Goal: Task Accomplishment & Management: Manage account settings

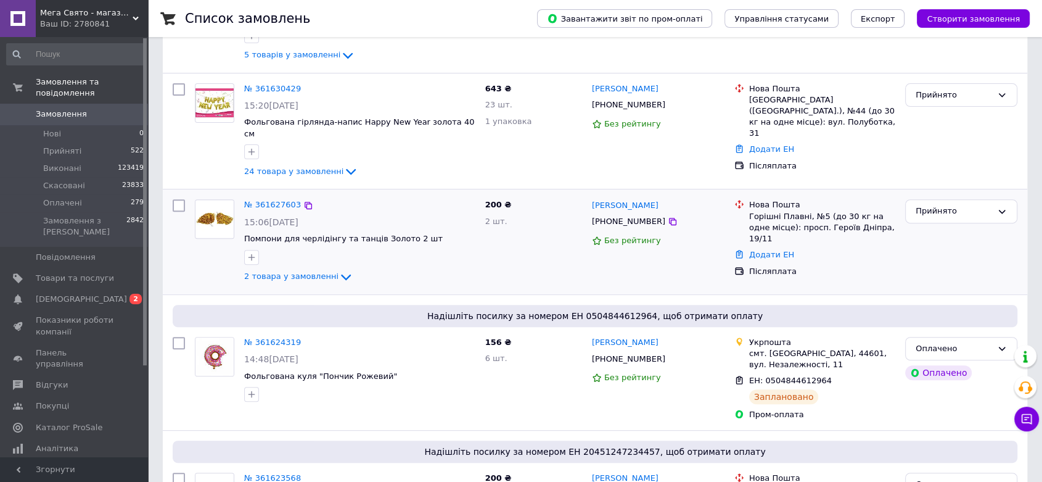
scroll to position [411, 0]
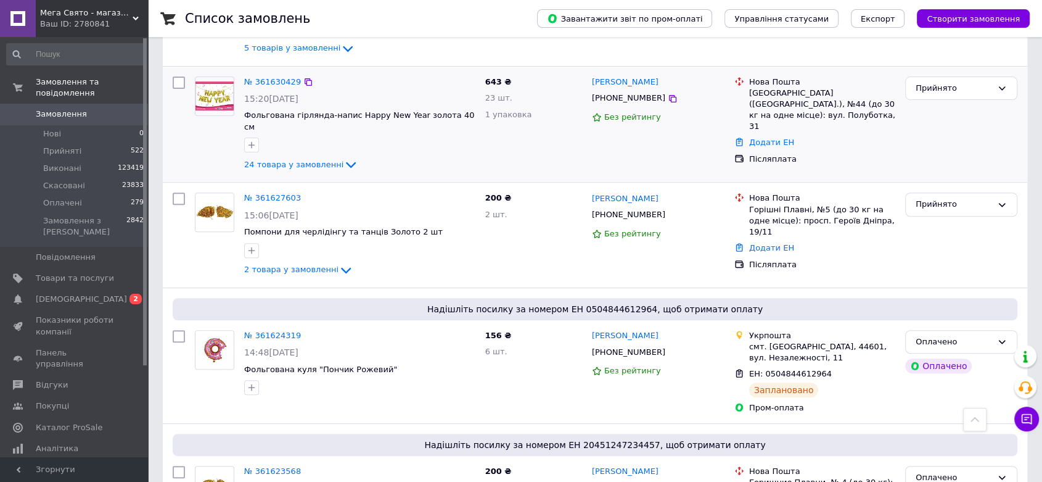
drag, startPoint x: 175, startPoint y: 82, endPoint x: 207, endPoint y: 107, distance: 41.0
click at [175, 81] on input "checkbox" at bounding box center [179, 82] width 12 height 12
checkbox input "true"
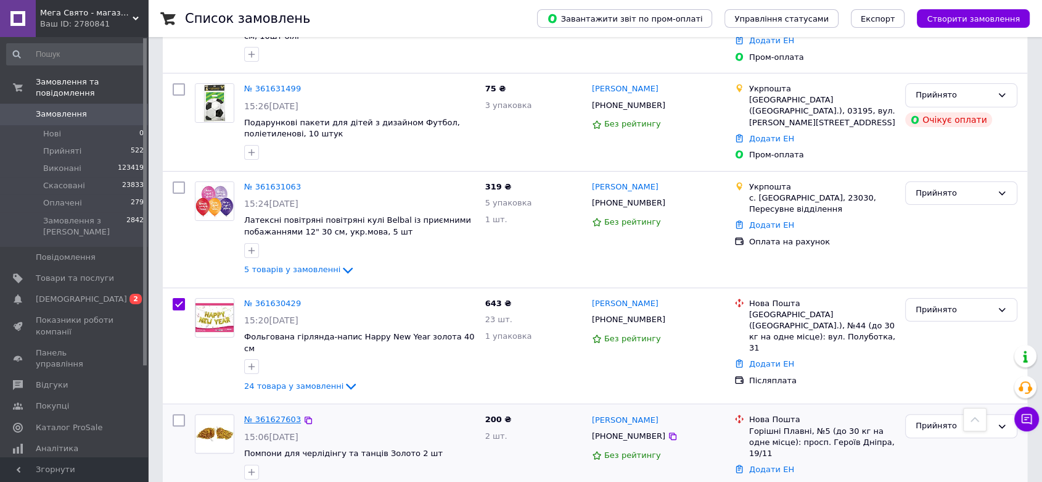
scroll to position [0, 0]
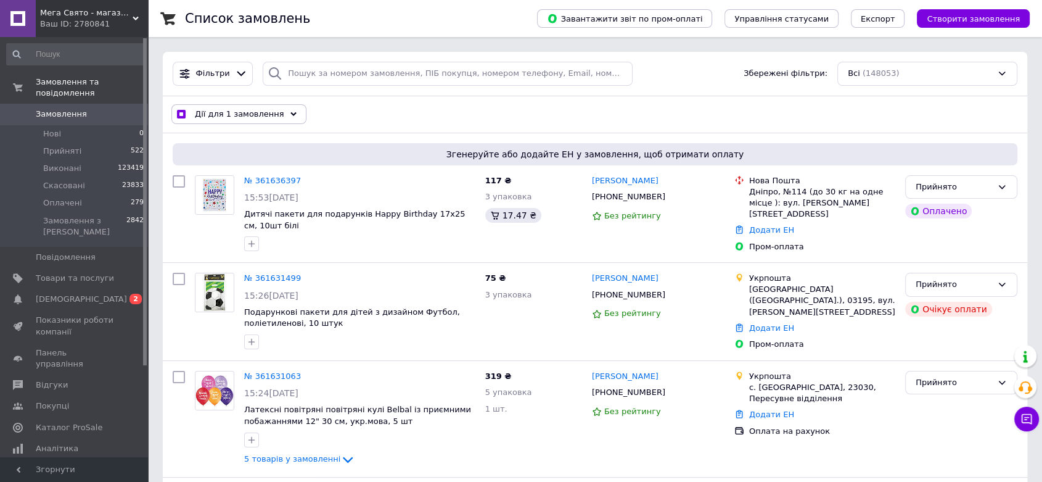
click at [253, 117] on span "Дії для 1 замовлення" at bounding box center [239, 114] width 89 height 11
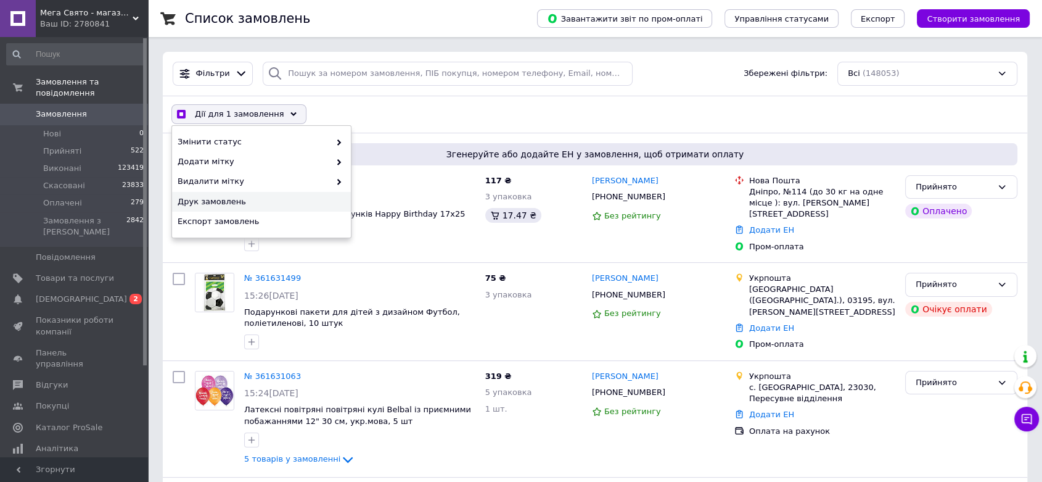
click at [219, 195] on div "Друк замовлень" at bounding box center [261, 202] width 179 height 20
checkbox input "true"
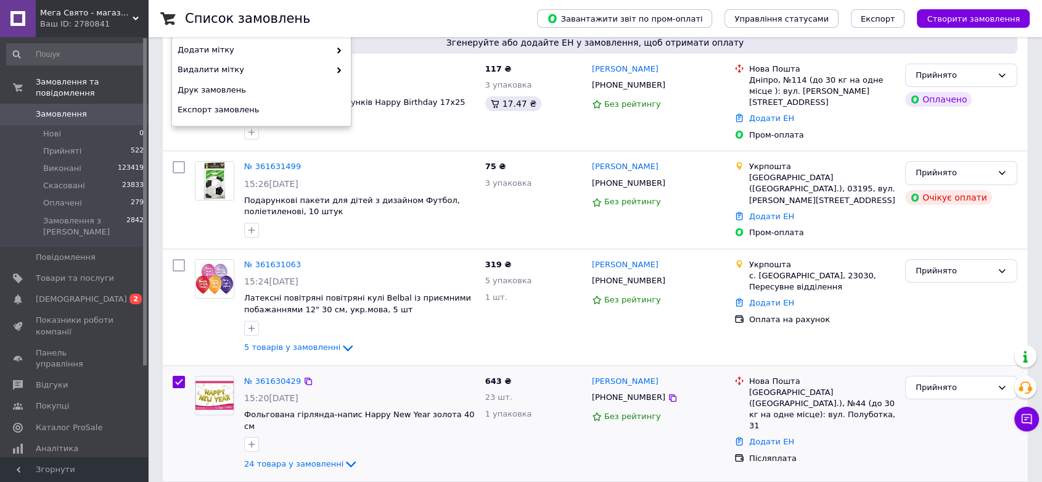
scroll to position [205, 0]
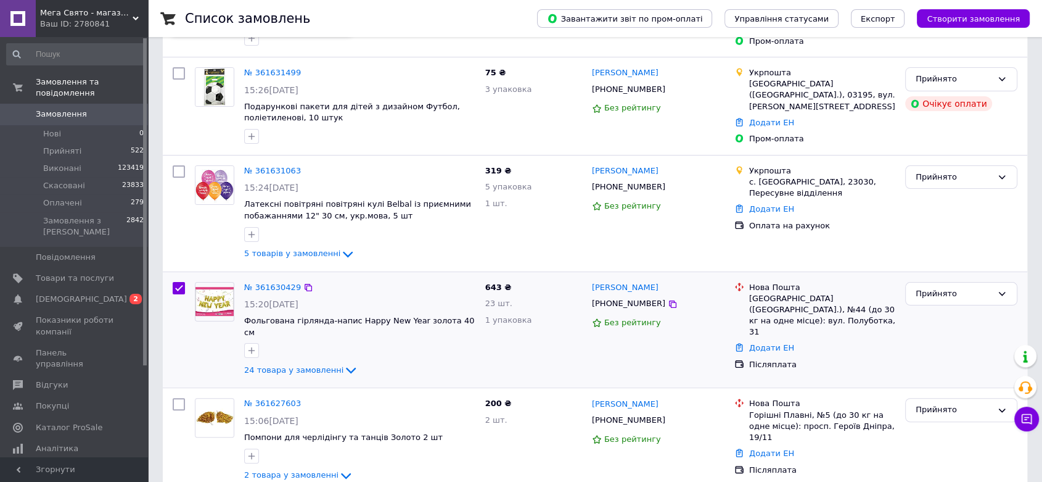
click at [179, 283] on input "checkbox" at bounding box center [179, 288] width 12 height 12
checkbox input "false"
drag, startPoint x: 166, startPoint y: 168, endPoint x: 173, endPoint y: 168, distance: 6.8
click at [171, 168] on div "№ 361631063 15:24, 12.09.2025 Латексні повітряні повітряні кулі Belbal із приєм…" at bounding box center [595, 213] width 865 height 116
click at [173, 168] on input "checkbox" at bounding box center [179, 171] width 12 height 12
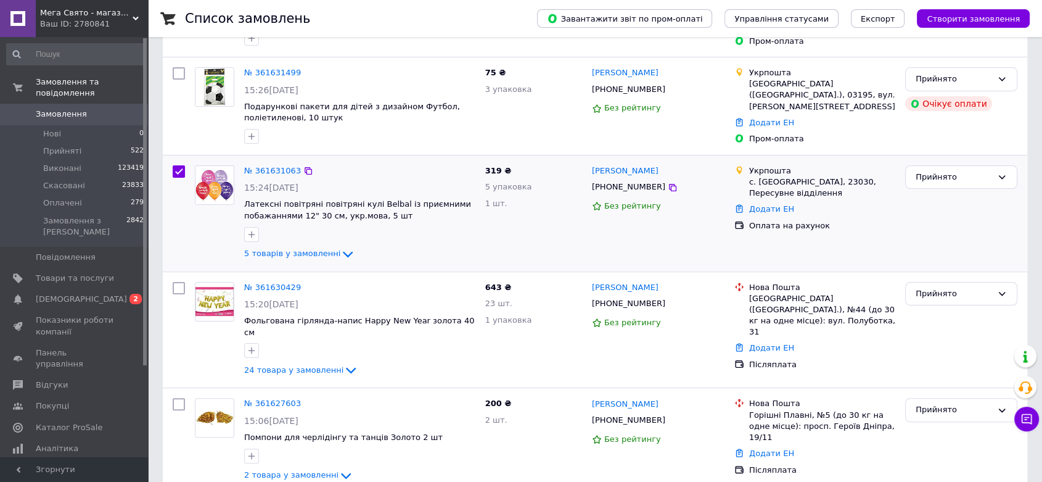
checkbox input "true"
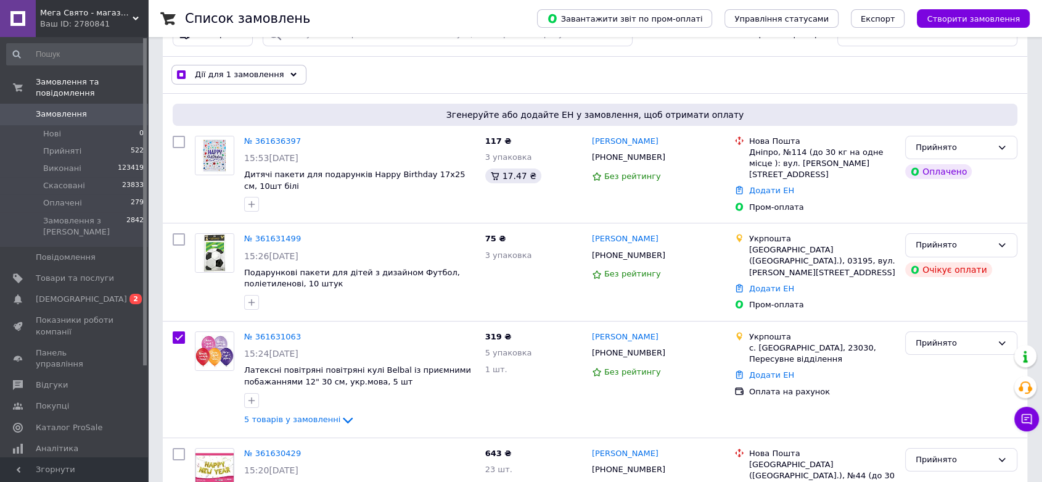
scroll to position [0, 0]
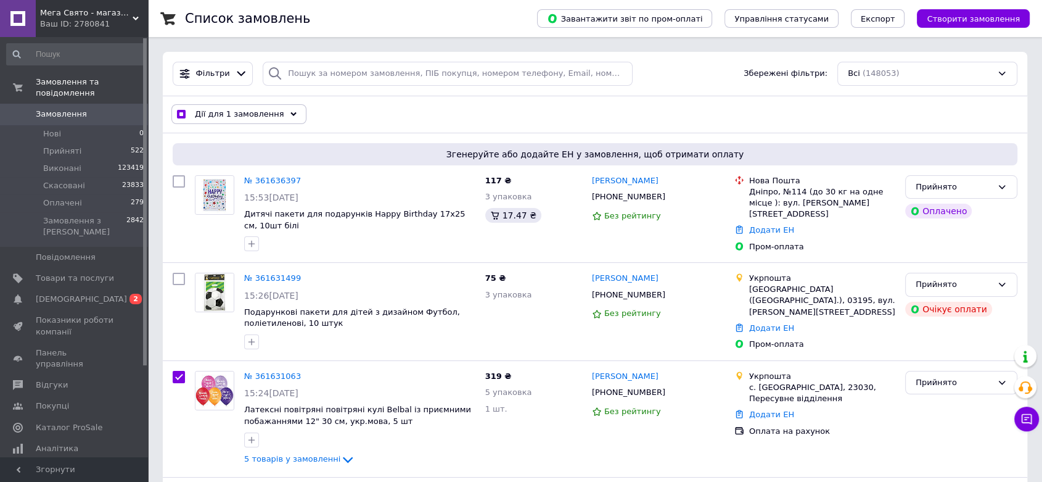
click at [231, 109] on span "Дії для 1 замовлення" at bounding box center [239, 114] width 89 height 11
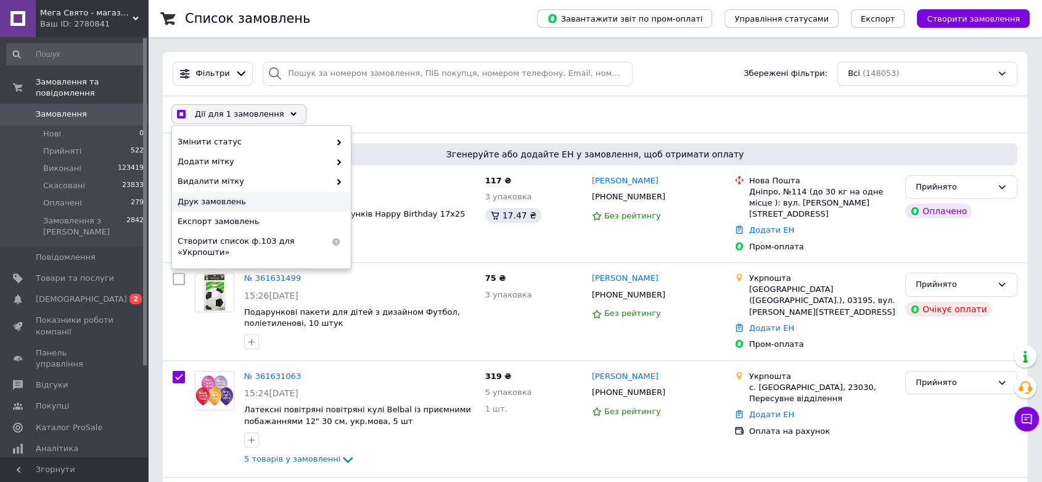
click at [196, 200] on span "Друк замовлень" at bounding box center [260, 201] width 165 height 11
checkbox input "true"
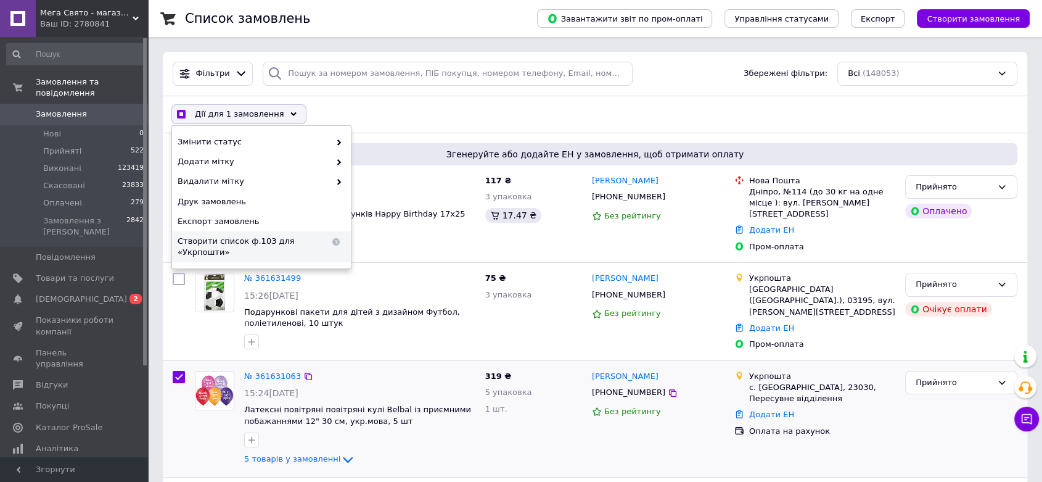
click at [178, 378] on input "checkbox" at bounding box center [179, 377] width 12 height 12
checkbox input "false"
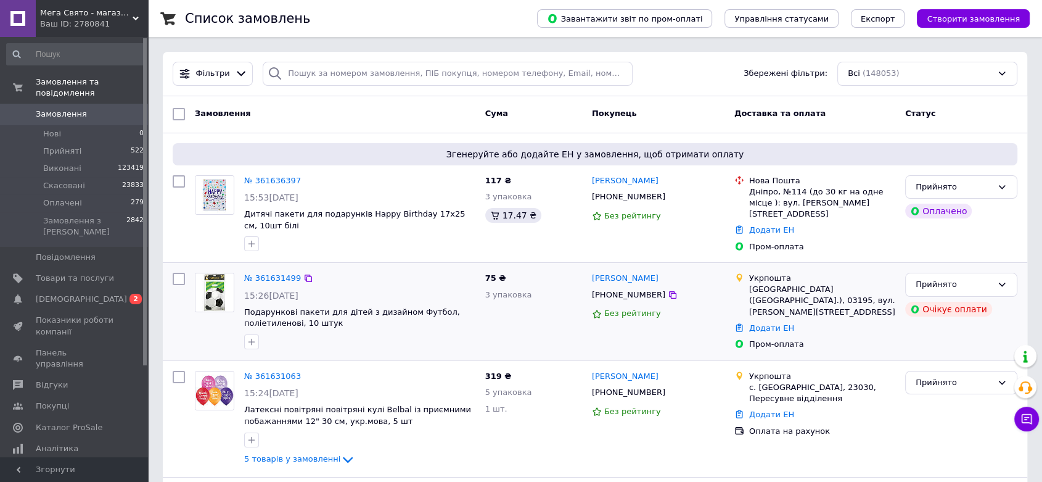
click at [178, 276] on input "checkbox" at bounding box center [179, 279] width 12 height 12
checkbox input "true"
click at [211, 121] on div "Дії для 1 замовлення" at bounding box center [238, 114] width 135 height 20
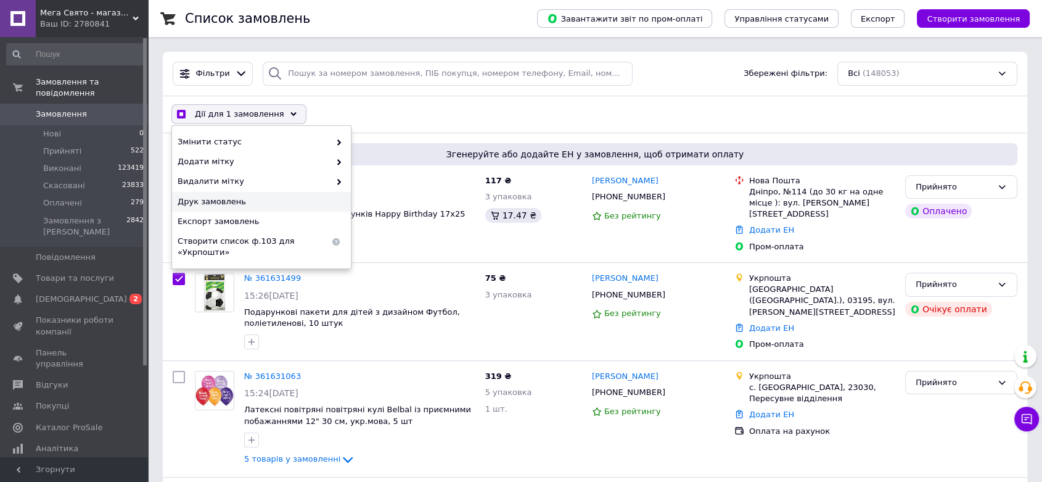
click at [218, 206] on span "Друк замовлень" at bounding box center [260, 201] width 165 height 11
checkbox input "true"
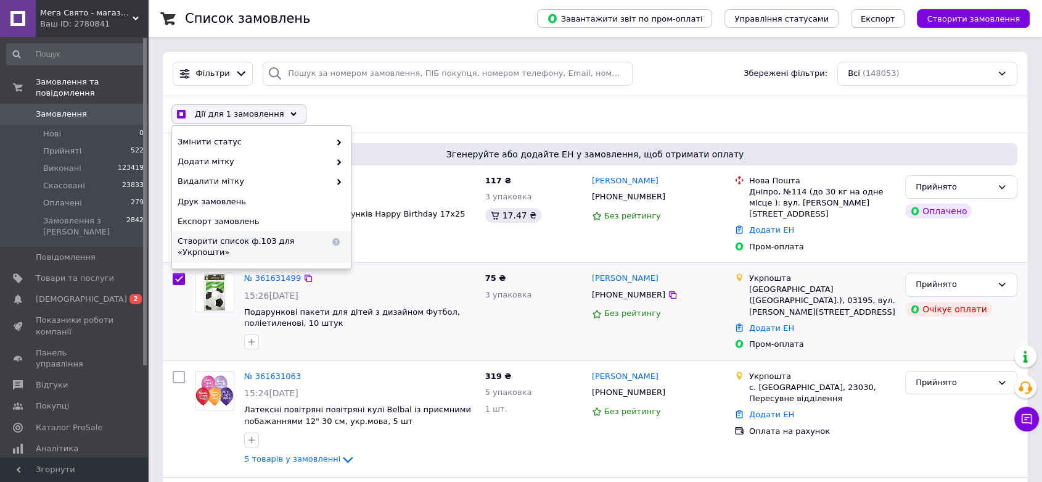
click at [176, 277] on input "checkbox" at bounding box center [179, 279] width 12 height 12
checkbox input "false"
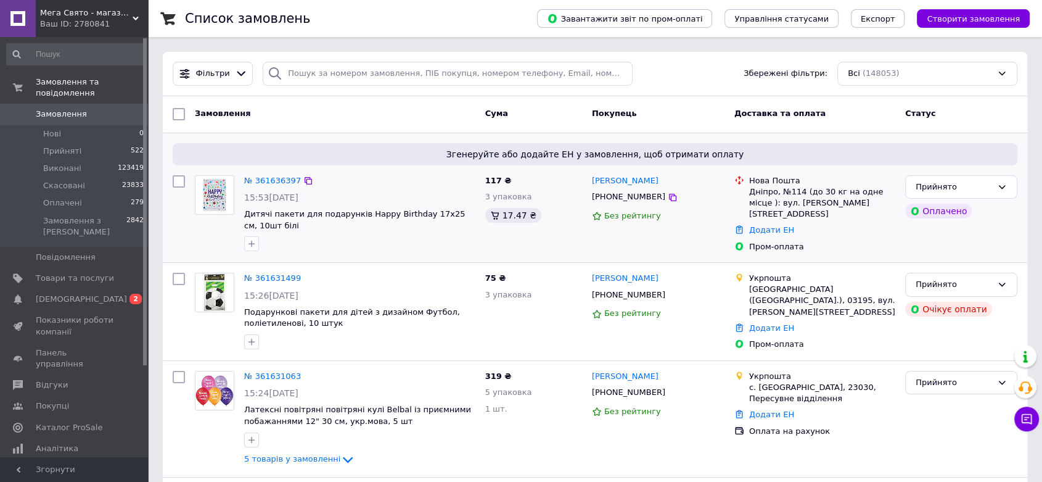
click at [175, 182] on input "checkbox" at bounding box center [179, 181] width 12 height 12
checkbox input "true"
click at [227, 110] on span "Дії для 1 замовлення" at bounding box center [239, 114] width 89 height 11
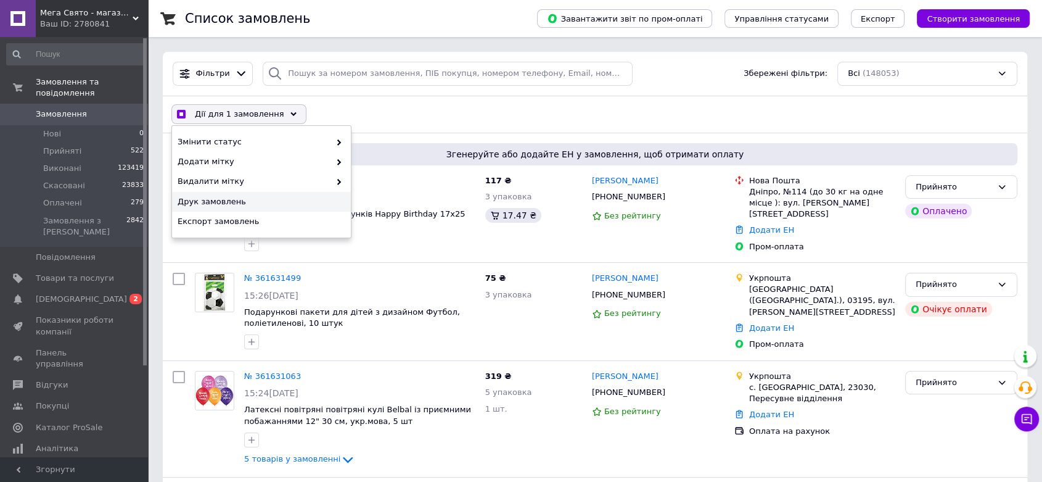
click at [206, 196] on span "Друк замовлень" at bounding box center [260, 201] width 165 height 11
checkbox input "true"
click at [72, 294] on span "[DEMOGRAPHIC_DATA]" at bounding box center [81, 299] width 91 height 11
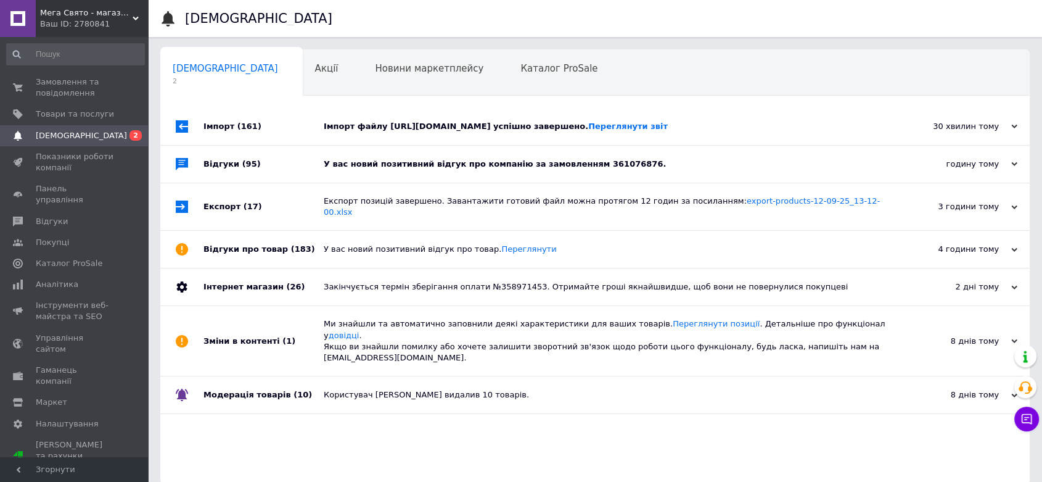
click at [366, 165] on div "У вас новий позитивний відгук про компанію за замовленням 361076876." at bounding box center [609, 164] width 571 height 37
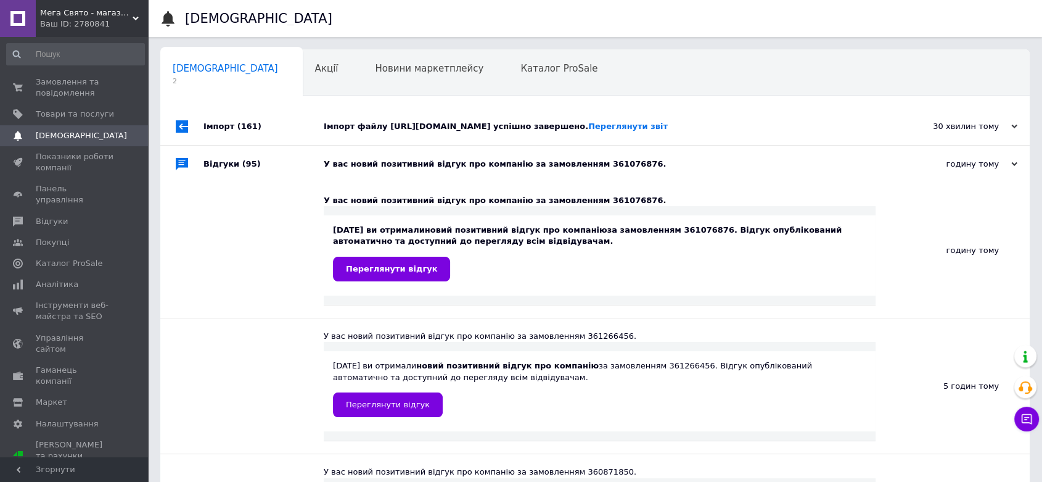
click at [366, 165] on div "У вас новий позитивний відгук про компанію за замовленням 361076876." at bounding box center [609, 164] width 571 height 37
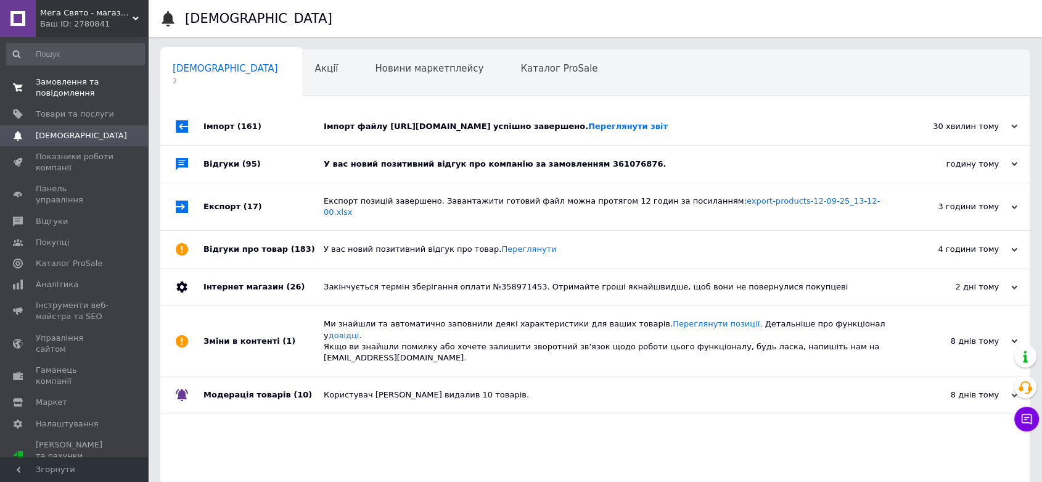
click at [91, 94] on span "Замовлення та повідомлення" at bounding box center [75, 87] width 78 height 22
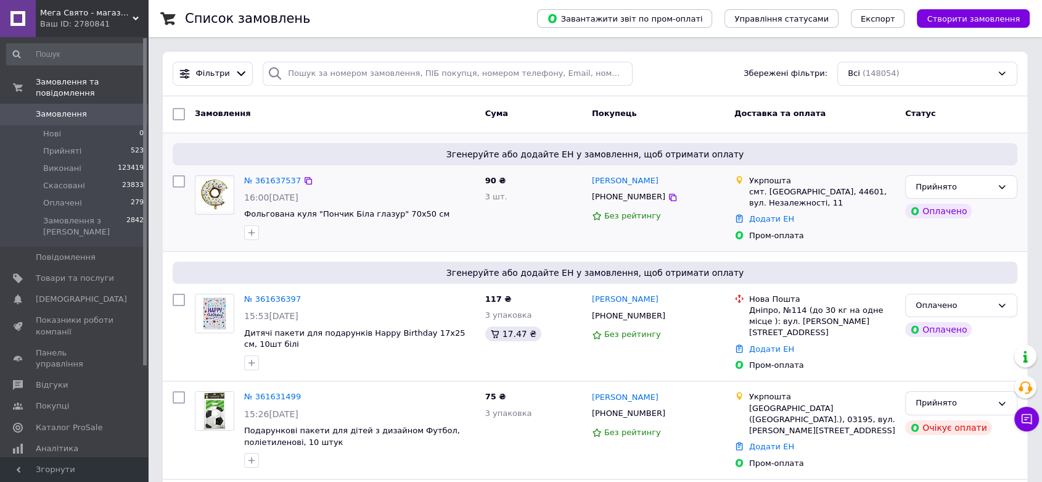
click at [174, 176] on input "checkbox" at bounding box center [179, 181] width 12 height 12
checkbox input "true"
drag, startPoint x: 212, startPoint y: 109, endPoint x: 218, endPoint y: 162, distance: 52.7
click at [213, 109] on span "Дії для 1 замовлення" at bounding box center [239, 114] width 89 height 11
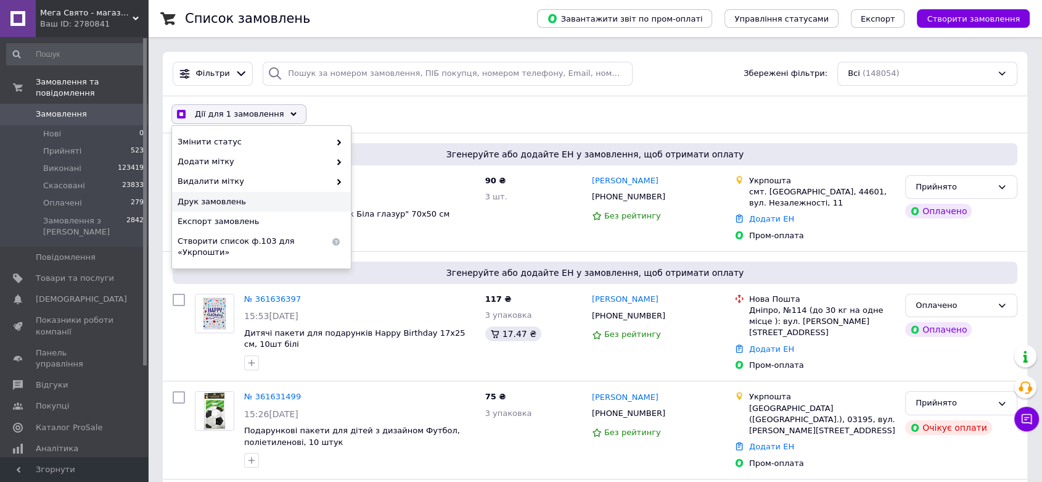
click at [202, 200] on span "Друк замовлень" at bounding box center [260, 201] width 165 height 11
click at [408, 105] on div "Дії для 1 замовлення Вибрати все 148054 замовлень Вибрані всі 148054 замовлень …" at bounding box center [595, 114] width 860 height 32
checkbox input "true"
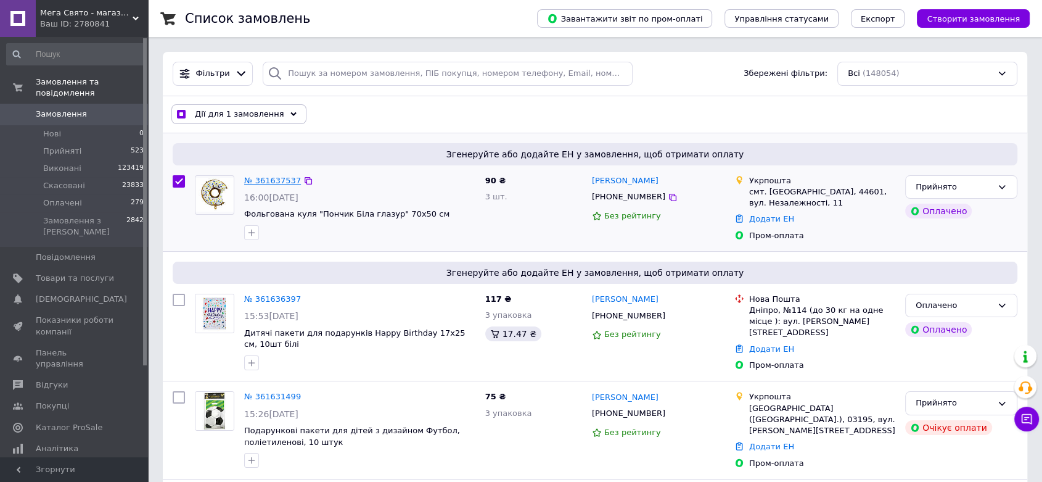
click at [256, 179] on link "№ 361637537" at bounding box center [272, 180] width 57 height 9
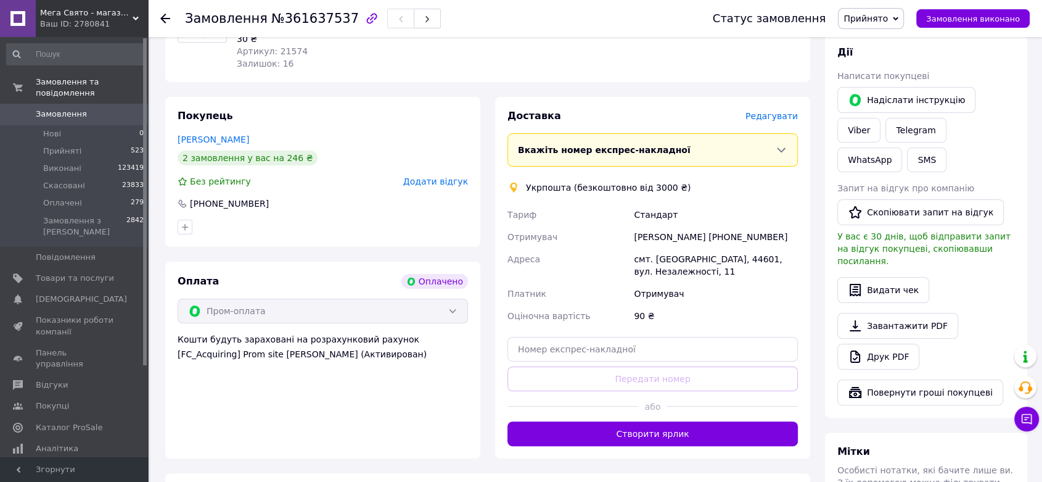
scroll to position [205, 0]
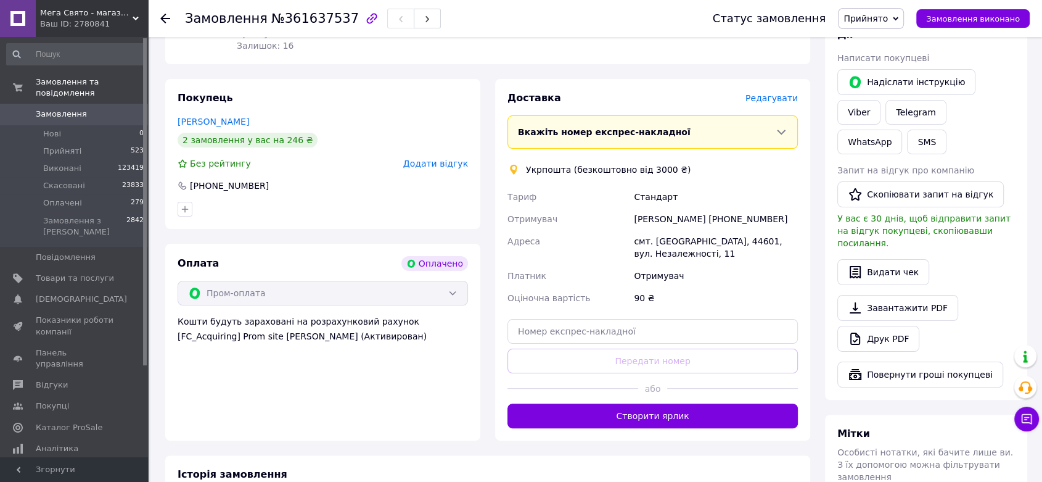
click at [49, 109] on span "Замовлення" at bounding box center [61, 114] width 51 height 11
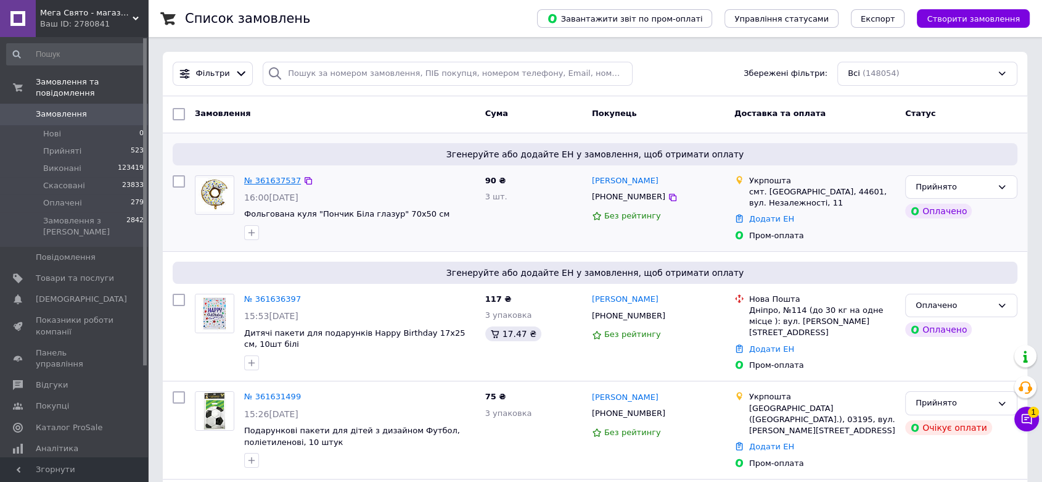
click at [284, 177] on link "№ 361637537" at bounding box center [272, 180] width 57 height 9
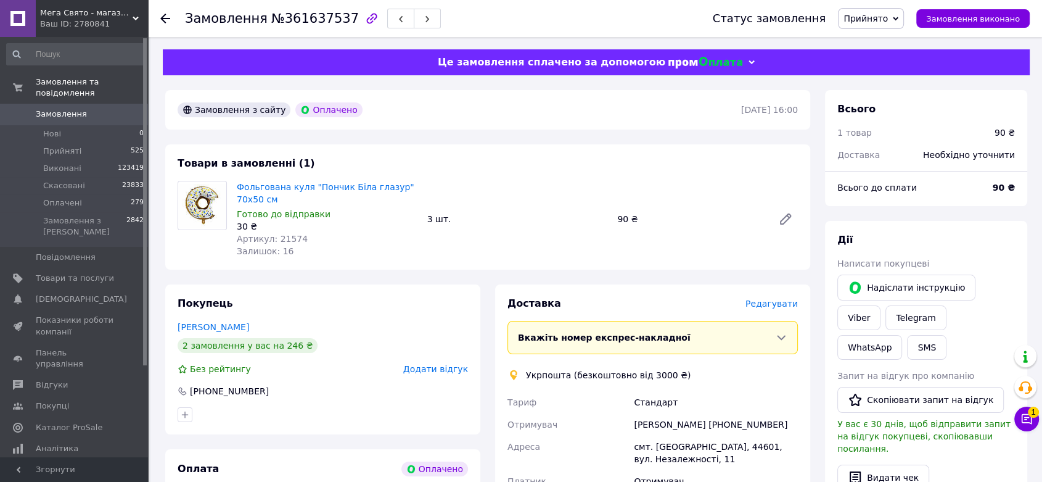
click at [47, 104] on link "Замовлення 0" at bounding box center [75, 114] width 151 height 21
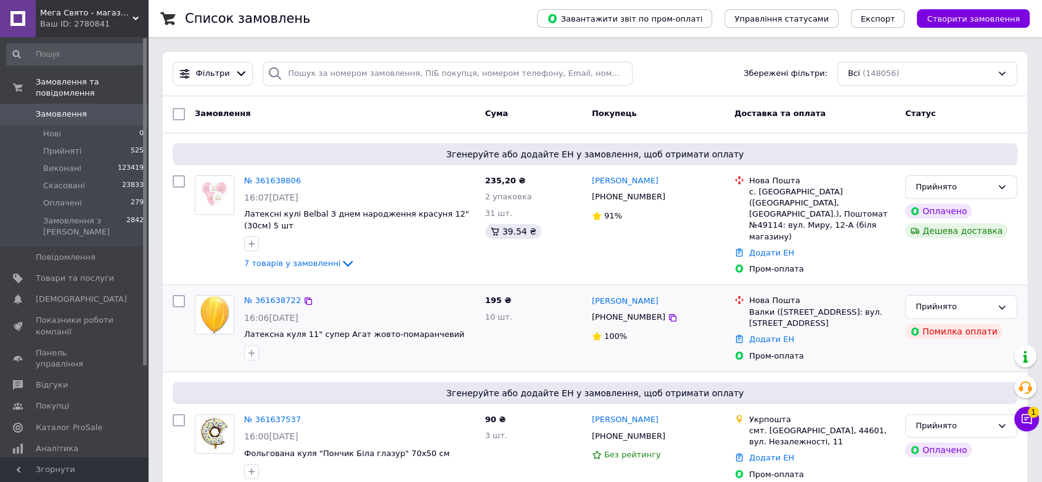
click at [185, 294] on div at bounding box center [179, 328] width 22 height 76
click at [176, 295] on input "checkbox" at bounding box center [179, 301] width 12 height 12
checkbox input "true"
click at [213, 117] on span "Дії для 1 замовлення" at bounding box center [239, 114] width 89 height 11
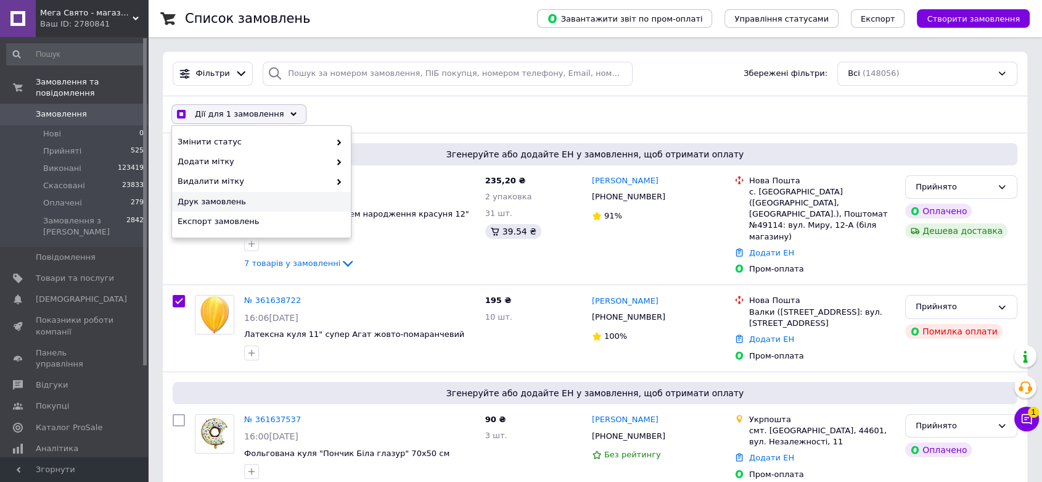
click at [210, 204] on span "Друк замовлень" at bounding box center [260, 201] width 165 height 11
checkbox input "true"
drag, startPoint x: 178, startPoint y: 297, endPoint x: 183, endPoint y: 278, distance: 19.7
click at [177, 297] on input "checkbox" at bounding box center [179, 301] width 12 height 12
checkbox input "false"
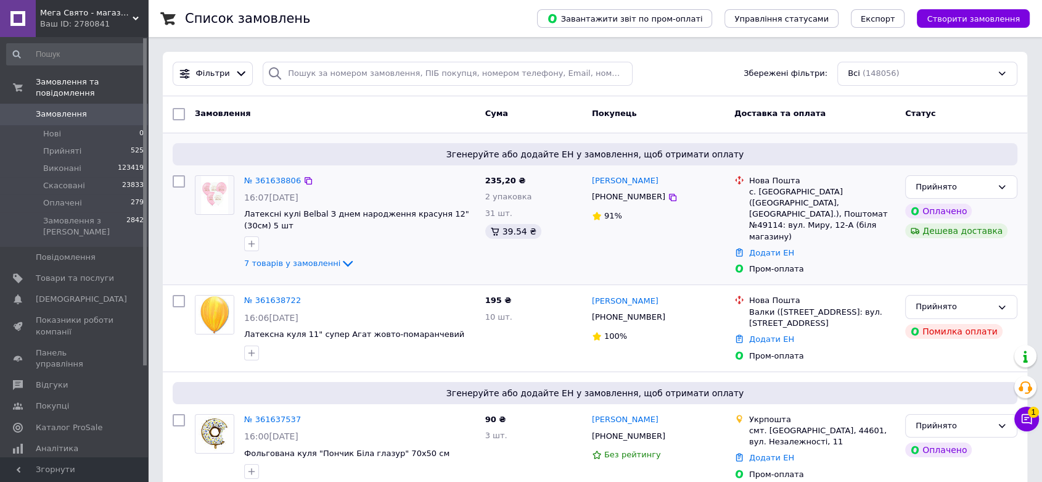
click at [183, 178] on input "checkbox" at bounding box center [179, 181] width 12 height 12
checkbox input "true"
click at [213, 114] on span "Дії для 1 замовлення" at bounding box center [239, 114] width 89 height 11
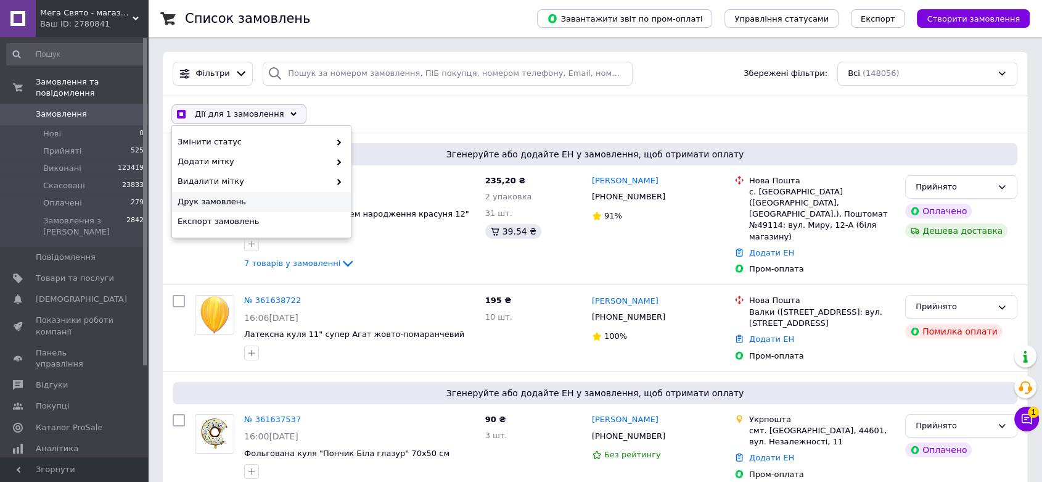
click at [192, 197] on span "Друк замовлень" at bounding box center [260, 201] width 165 height 11
click at [1030, 416] on button "Чат з покупцем 1" at bounding box center [1027, 418] width 25 height 25
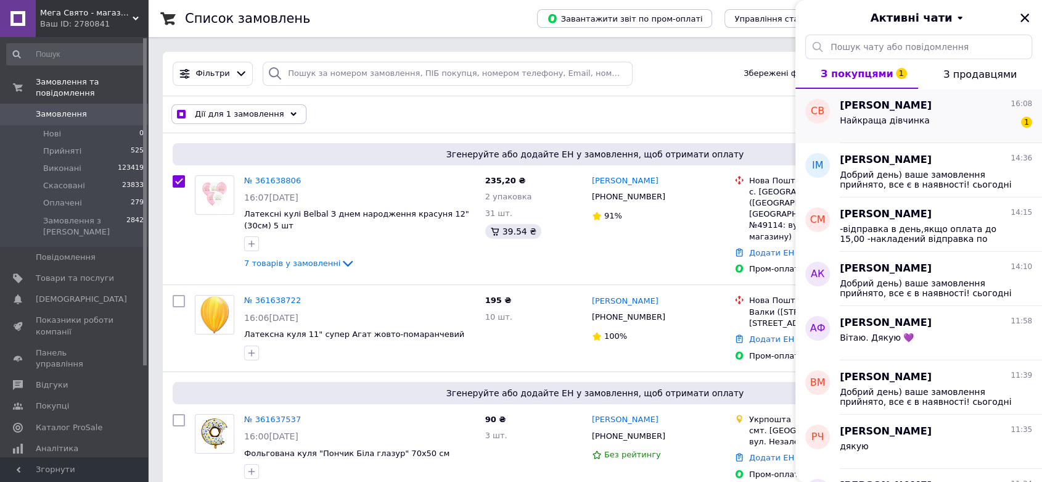
click at [883, 127] on div "Найкраща дівчинка" at bounding box center [885, 123] width 90 height 17
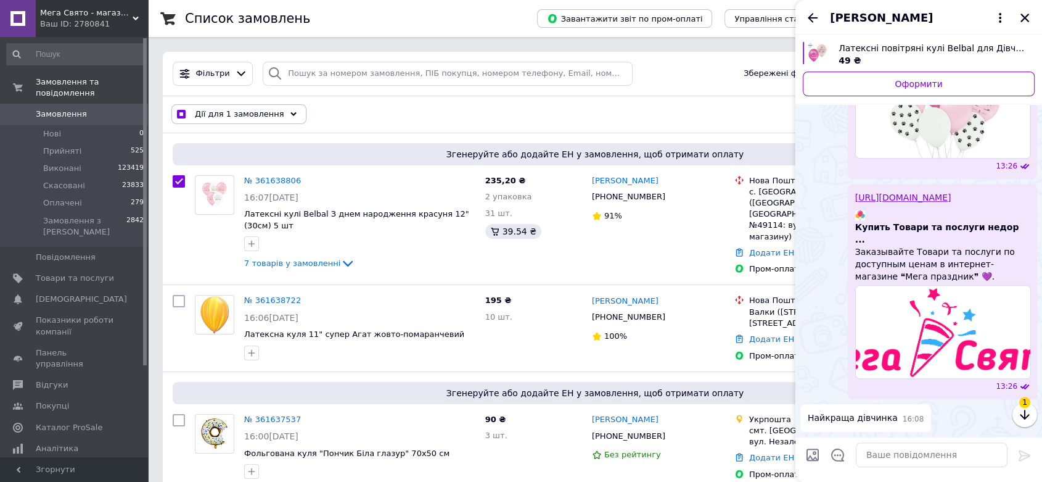
scroll to position [1731, 0]
click at [1021, 15] on icon "Закрити" at bounding box center [1025, 18] width 9 height 9
checkbox input "true"
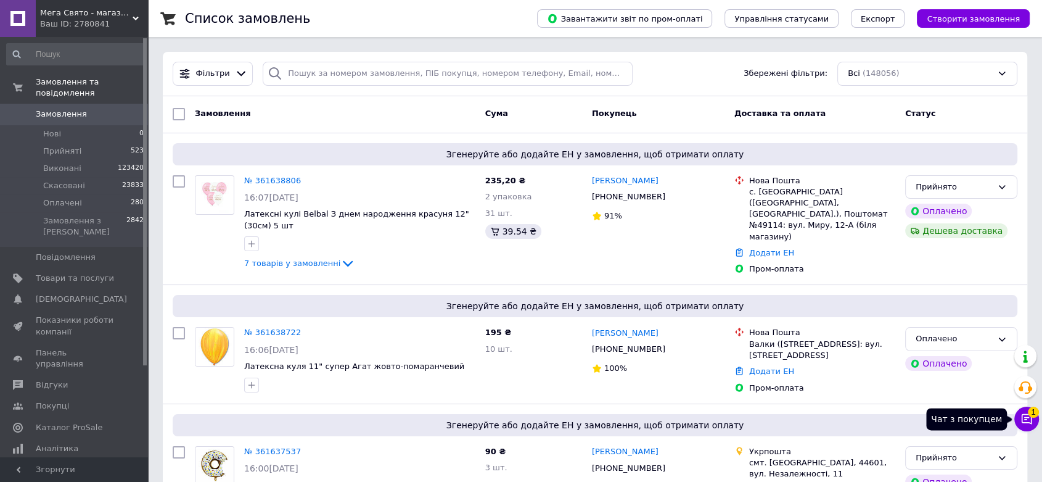
click at [1032, 418] on button "Чат з покупцем 1" at bounding box center [1027, 418] width 25 height 25
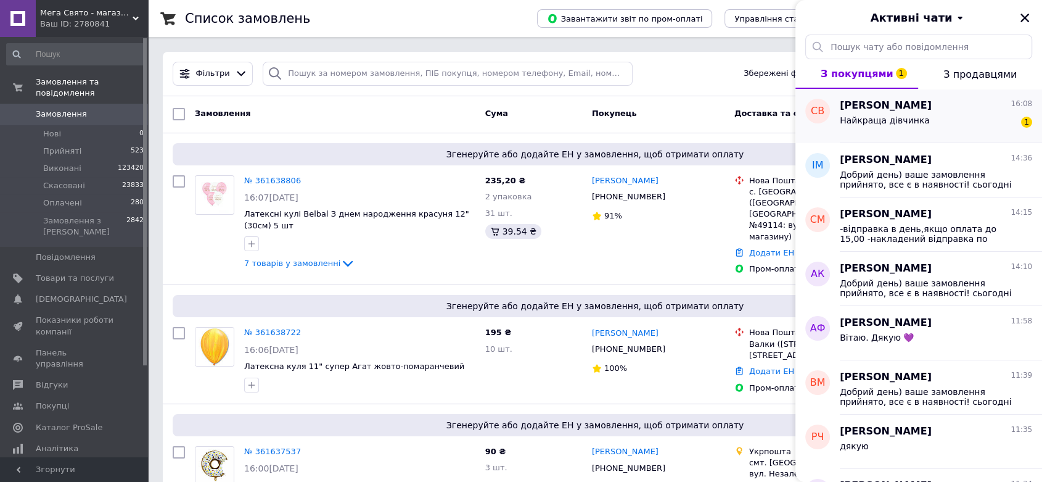
click at [949, 112] on div "София Воскобойник 16:08" at bounding box center [936, 106] width 192 height 14
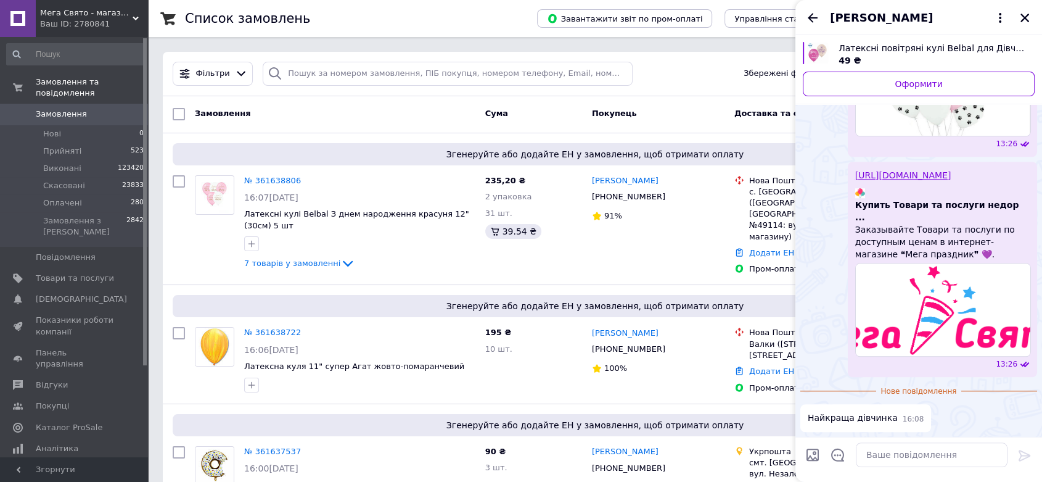
scroll to position [1731, 0]
click at [1024, 16] on icon "Закрити" at bounding box center [1025, 18] width 9 height 9
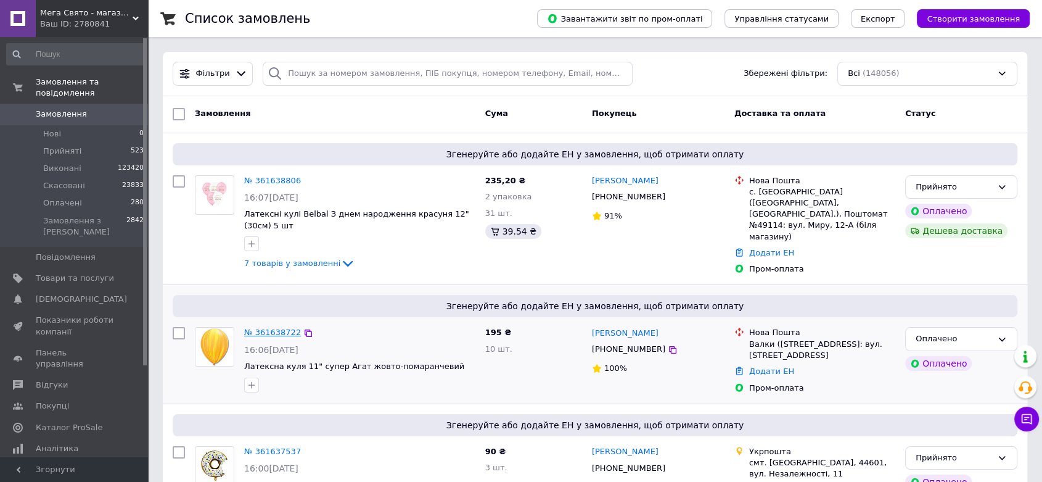
click at [286, 328] on link "№ 361638722" at bounding box center [272, 332] width 57 height 9
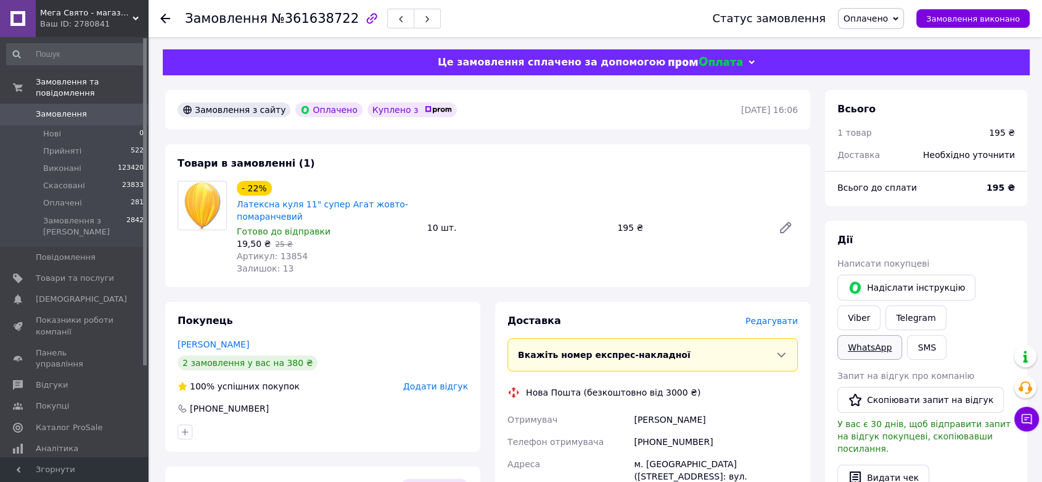
click at [902, 335] on link "WhatsApp" at bounding box center [870, 347] width 65 height 25
click at [61, 109] on span "Замовлення" at bounding box center [61, 114] width 51 height 11
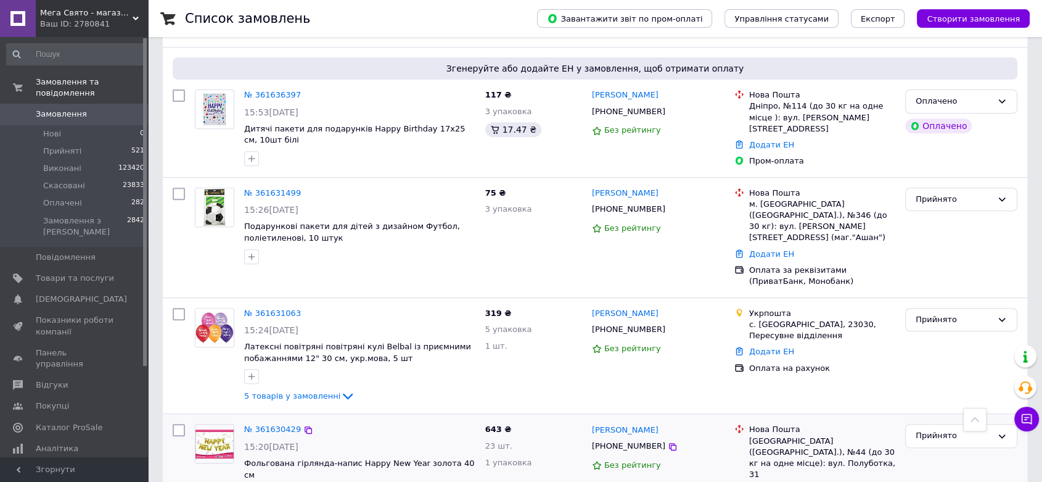
scroll to position [617, 0]
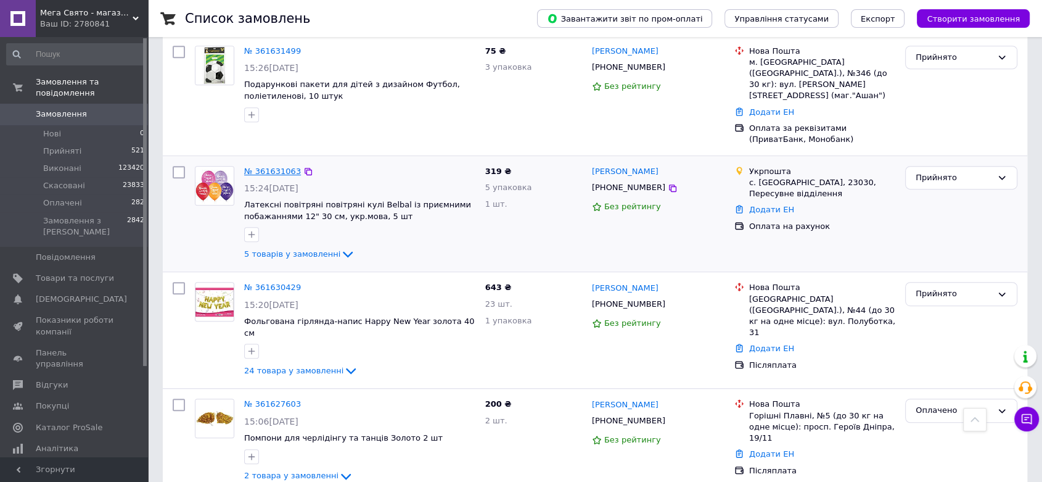
click at [257, 167] on link "№ 361631063" at bounding box center [272, 171] width 57 height 9
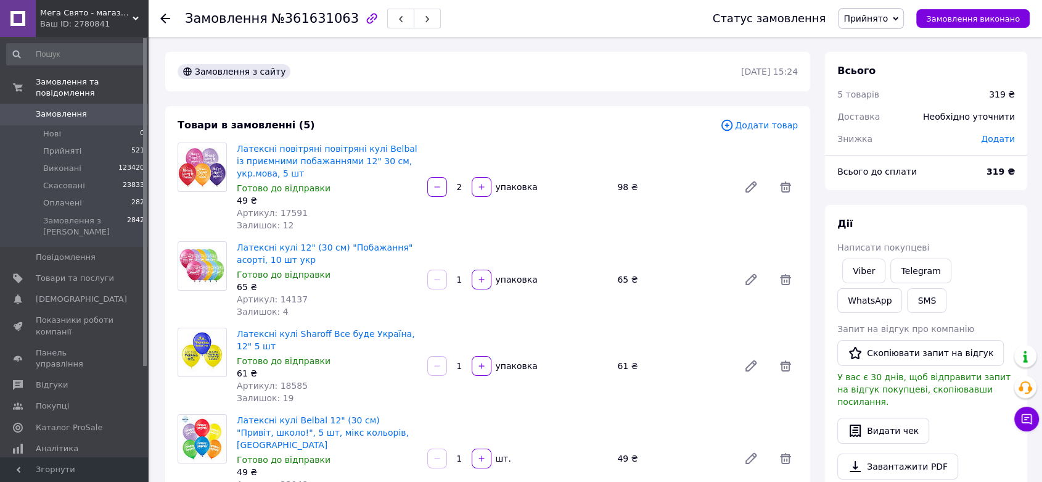
click at [67, 109] on span "Замовлення" at bounding box center [61, 114] width 51 height 11
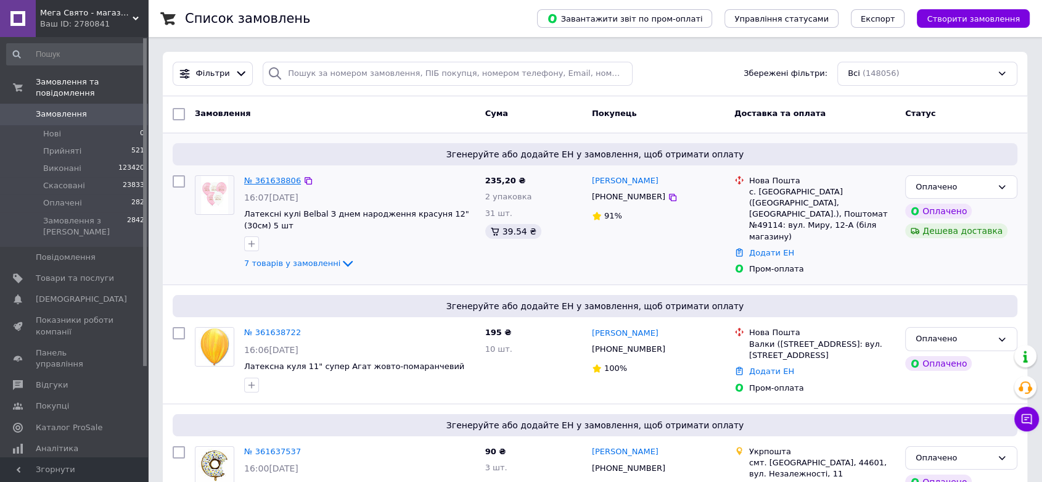
click at [287, 181] on link "№ 361638806" at bounding box center [272, 180] width 57 height 9
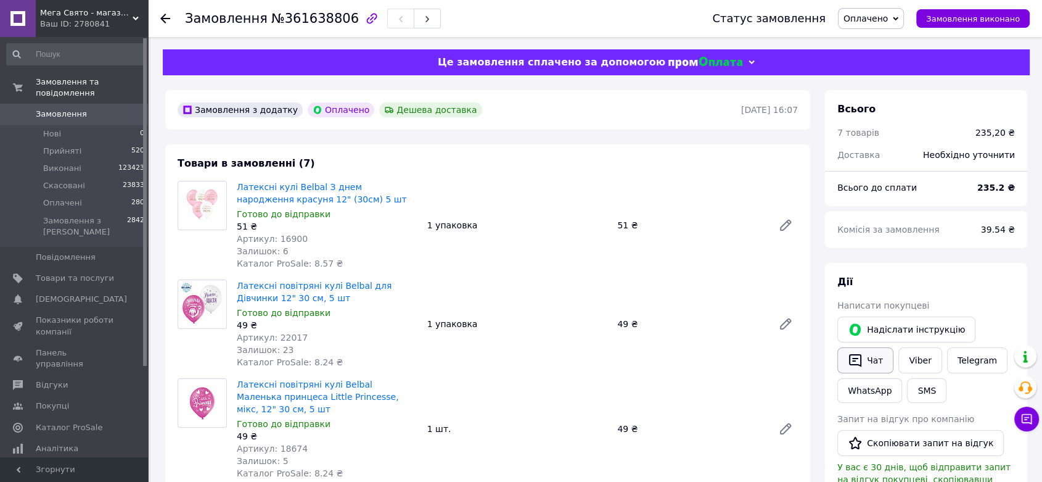
click at [850, 367] on icon "button" at bounding box center [855, 360] width 15 height 15
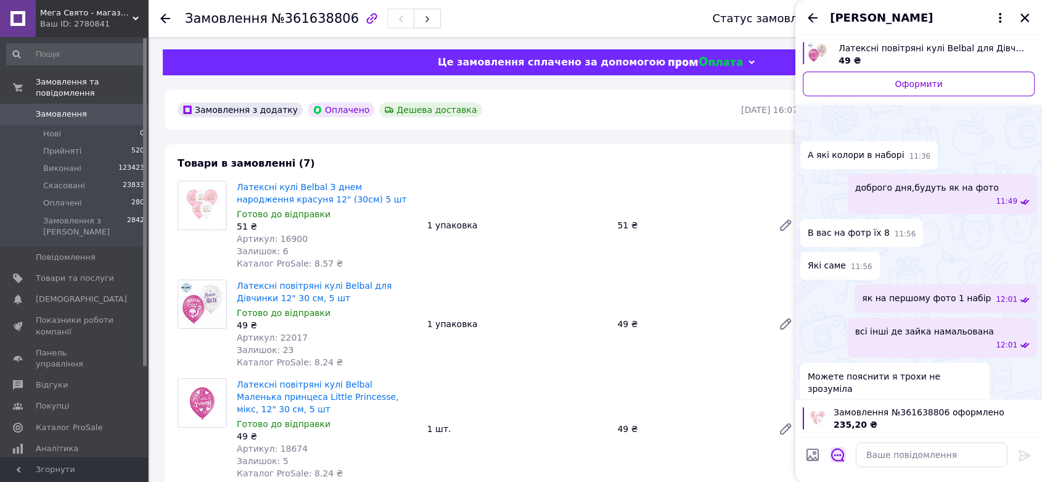
scroll to position [1711, 0]
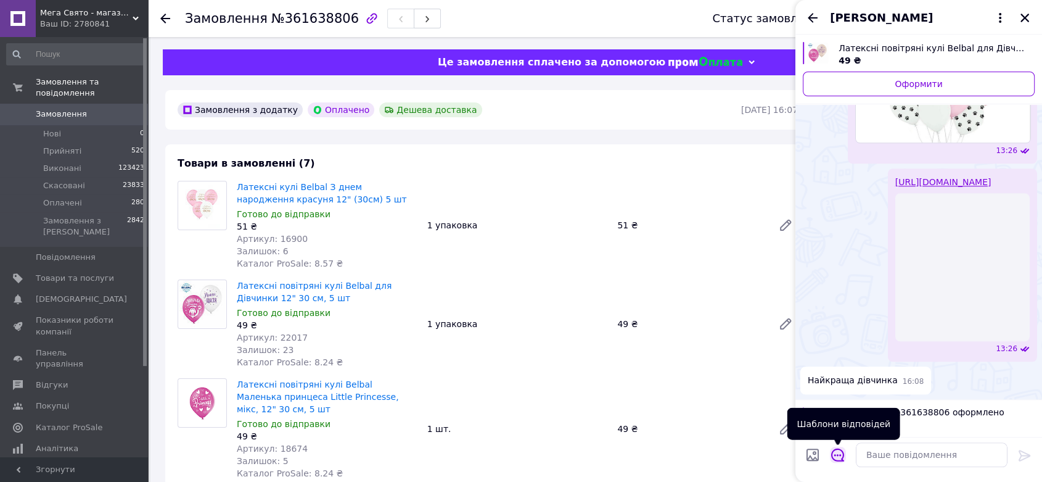
click at [836, 433] on icon "Відкрити шаблони відповідей" at bounding box center [838, 455] width 14 height 14
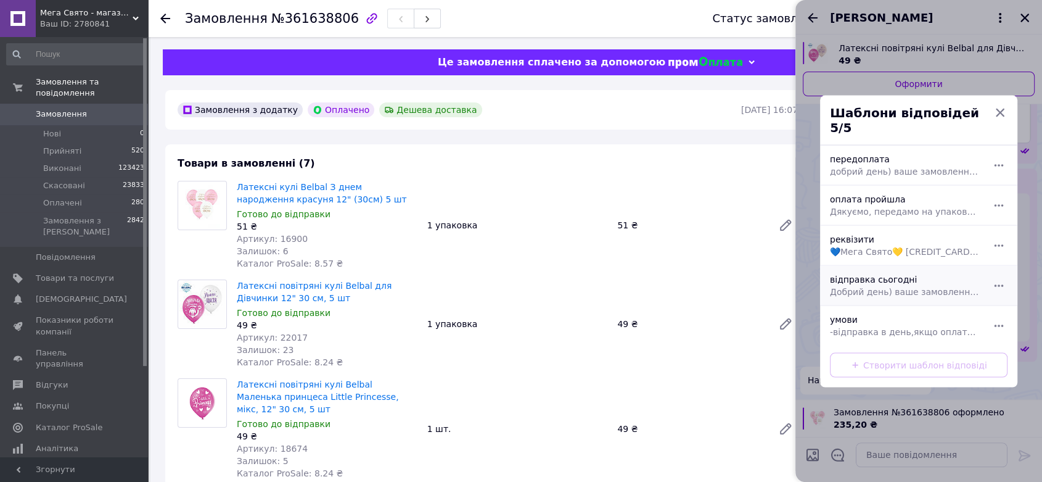
click at [874, 285] on span "Добрий день) ваше замовлення прийнято, все є в наявності! сьогодні вам відправи…" at bounding box center [905, 291] width 151 height 12
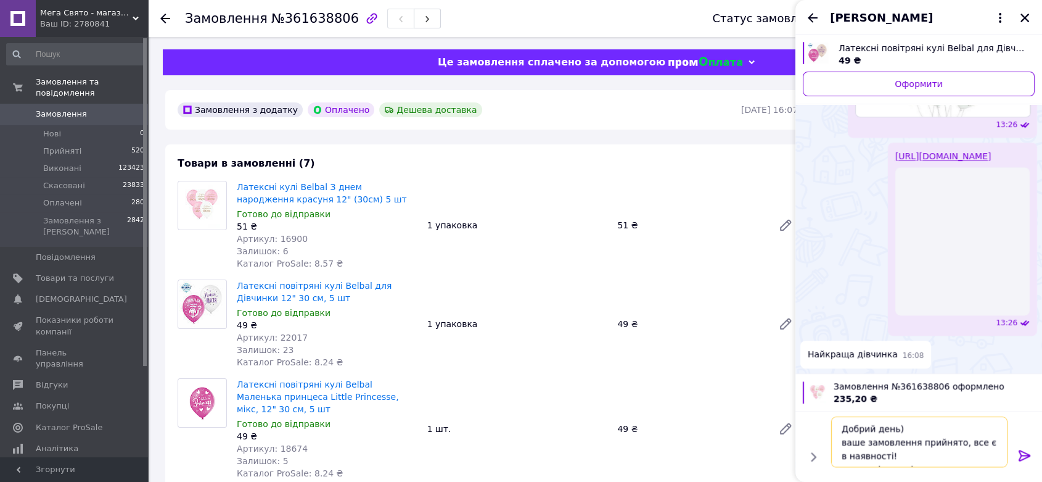
drag, startPoint x: 907, startPoint y: 431, endPoint x: 811, endPoint y: 418, distance: 97.0
click at [811, 418] on div "Добрий день) ваше замовлення прийнято, все є в наявності! сьогодні вам відправи…" at bounding box center [919, 441] width 237 height 60
type textarea "ваше замовлення прийнято, все є в наявності! сьогодні вам відправимо"
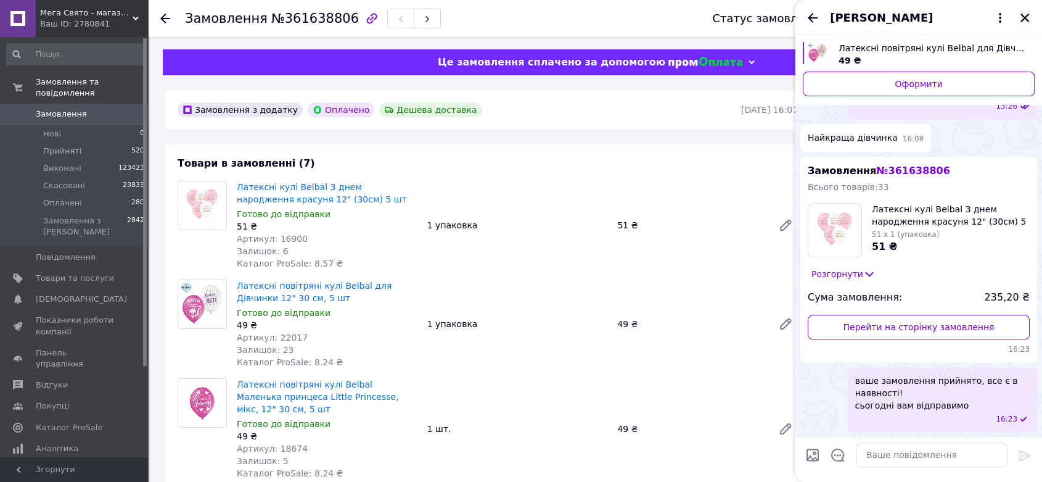
click at [938, 17] on icon "Закрити" at bounding box center [1025, 18] width 9 height 9
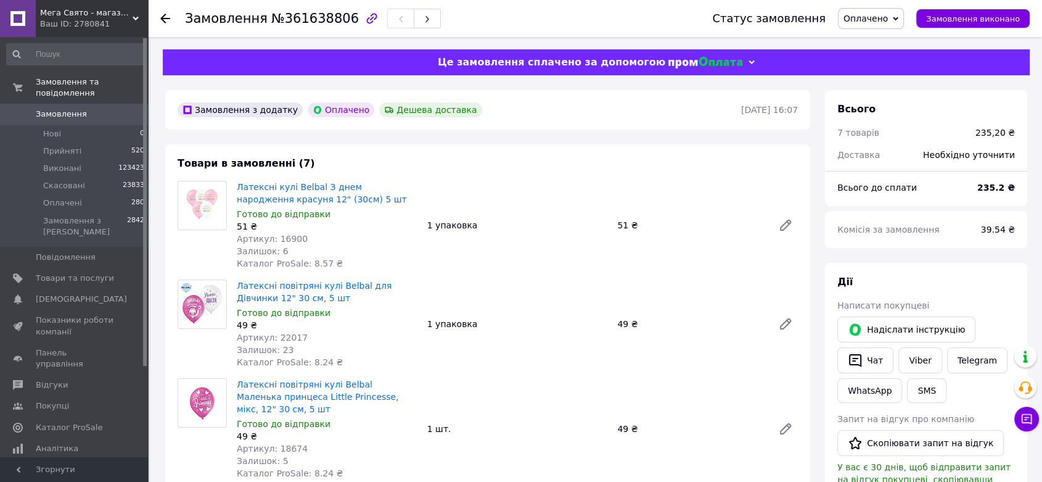
click at [51, 109] on span "Замовлення" at bounding box center [61, 114] width 51 height 11
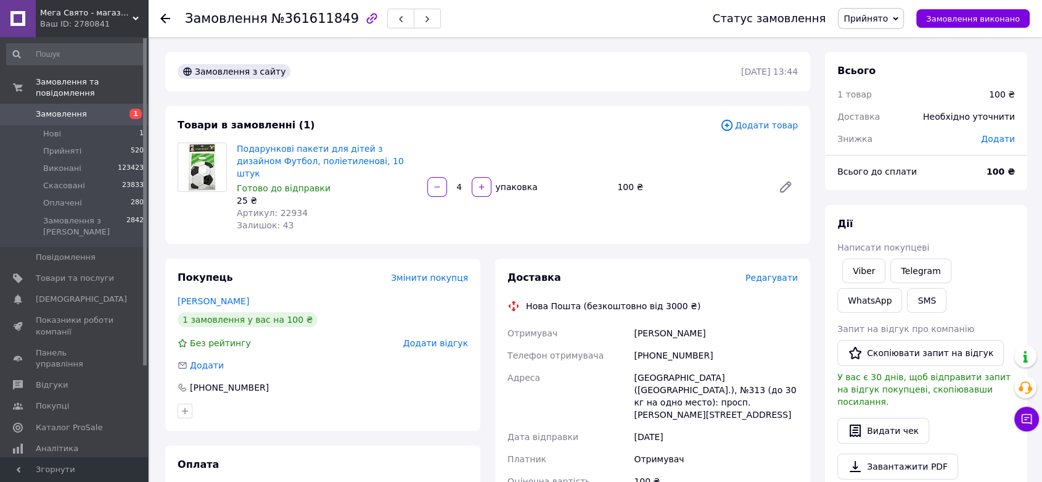
scroll to position [137, 0]
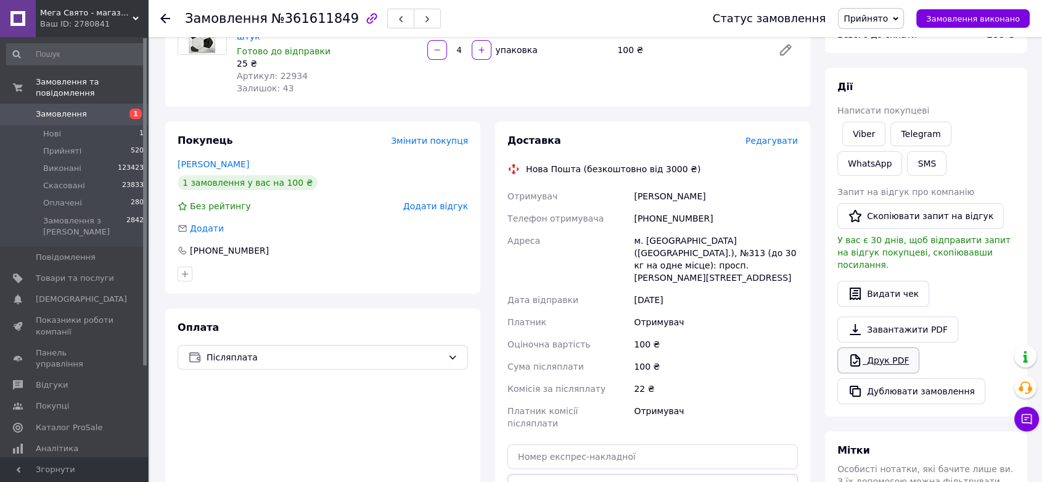
click at [869, 347] on link "Друк PDF" at bounding box center [879, 360] width 82 height 26
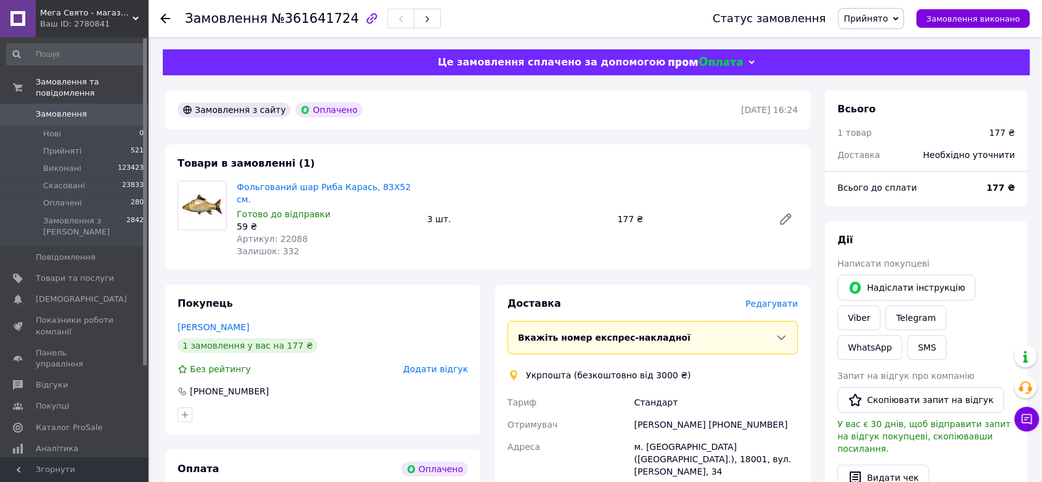
click at [764, 299] on span "Редагувати" at bounding box center [772, 304] width 52 height 10
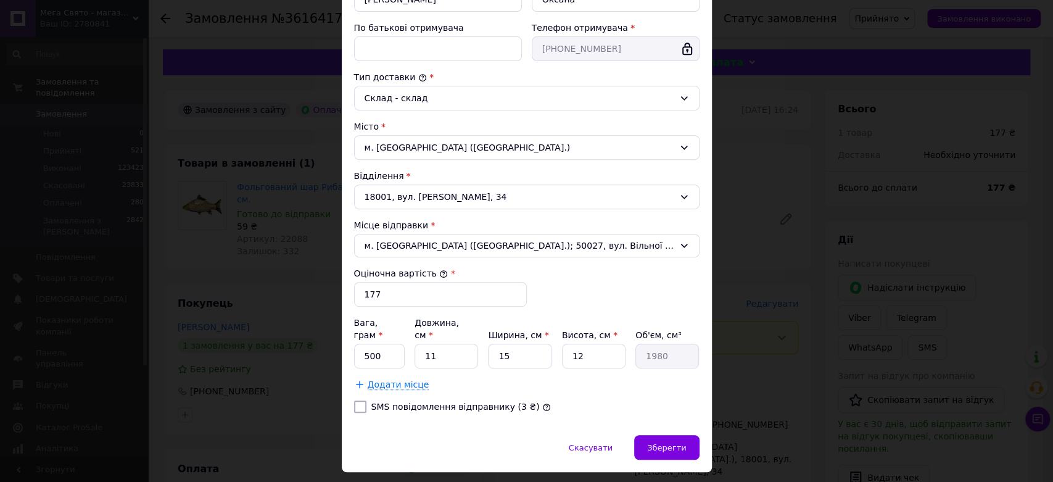
scroll to position [274, 0]
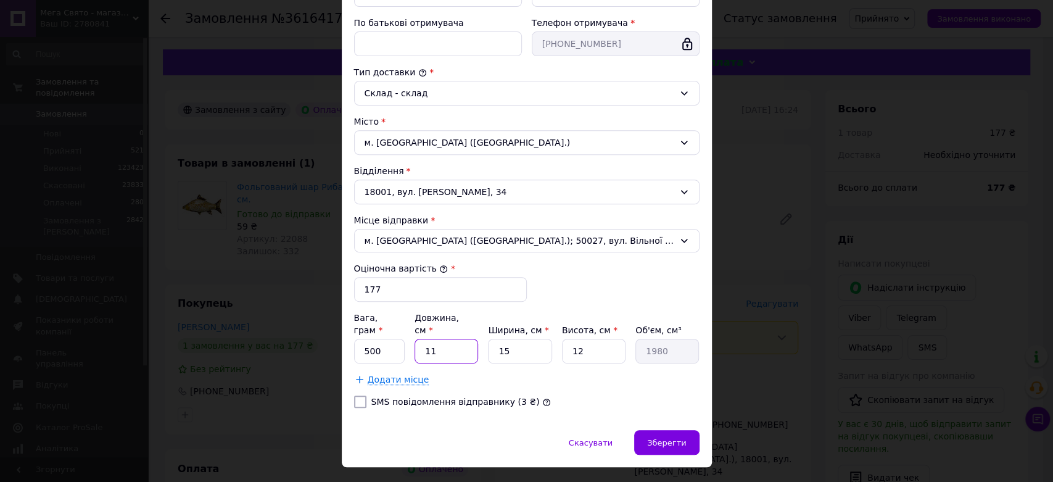
drag, startPoint x: 435, startPoint y: 334, endPoint x: 411, endPoint y: 344, distance: 25.8
click at [411, 344] on div "Вага, грам * 500 Довжина, см * 11 Ширина, см * 15 Висота, см * 12 Об'єм, см³ 19…" at bounding box center [526, 337] width 345 height 52
drag, startPoint x: 382, startPoint y: 329, endPoint x: 365, endPoint y: 334, distance: 17.4
click at [365, 339] on input "500" at bounding box center [379, 351] width 51 height 25
type input "55"
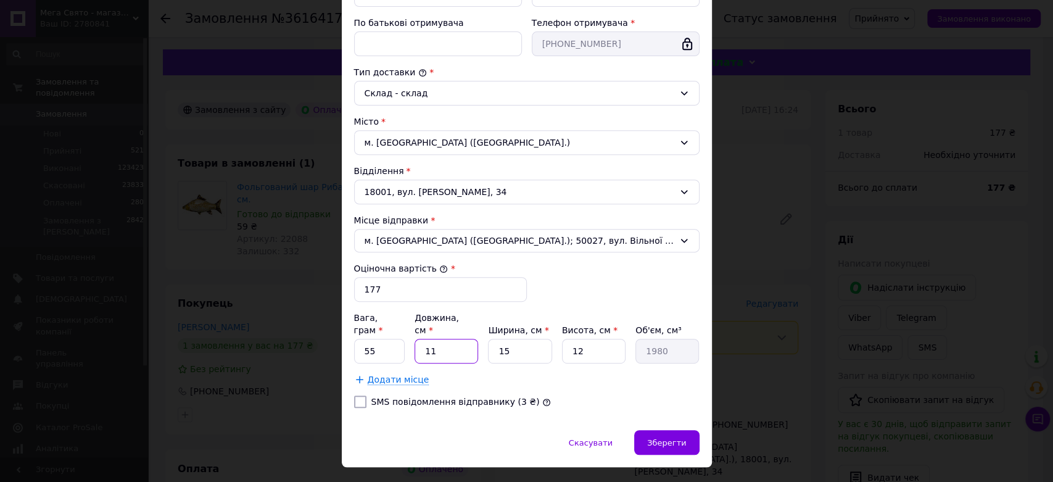
drag, startPoint x: 435, startPoint y: 336, endPoint x: 399, endPoint y: 345, distance: 37.5
click at [399, 345] on div "Вага, грам * 55 Довжина, см * 11 Ширина, см * 15 Висота, см * 12 Об'єм, см³ 1980" at bounding box center [526, 337] width 345 height 52
type input "1"
type input "180"
type input "15"
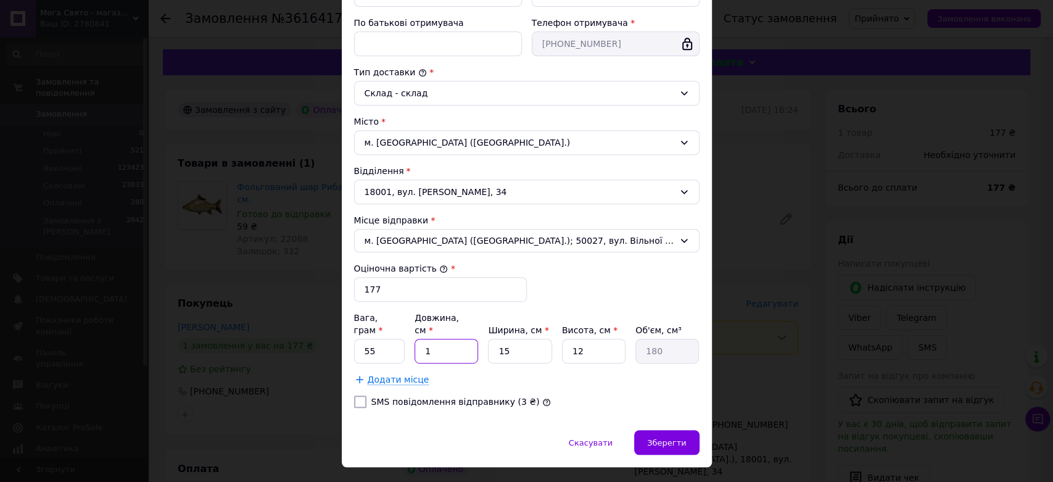
type input "2700"
type input "15"
type input "1"
type input "180"
type input "12"
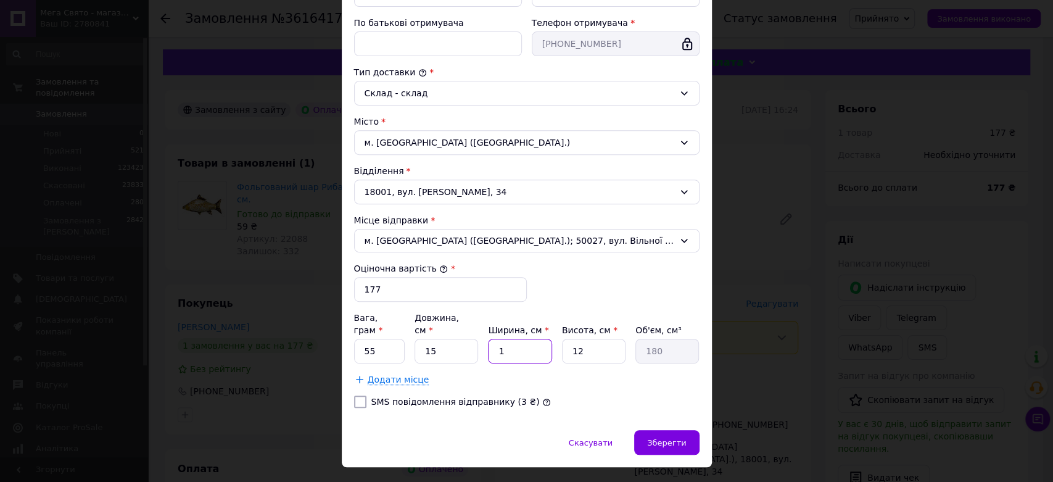
type input "2160"
type input "12"
type input "1"
type input "180"
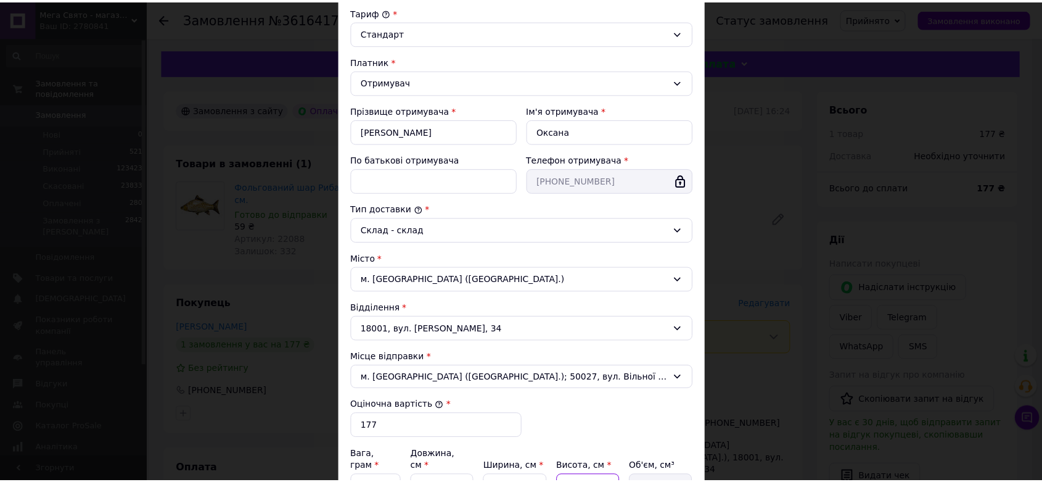
scroll to position [287, 0]
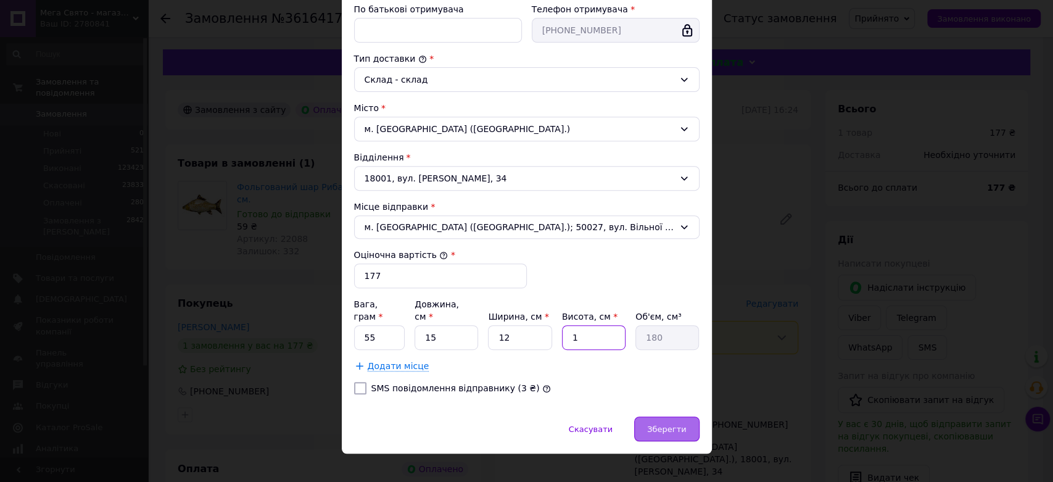
type input "1"
click at [673, 419] on div "Зберегти" at bounding box center [666, 428] width 65 height 25
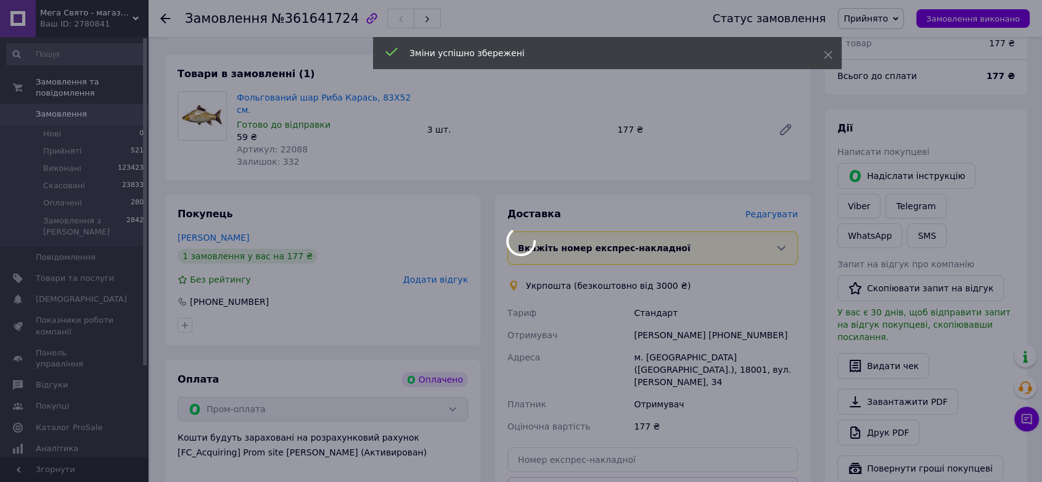
scroll to position [342, 0]
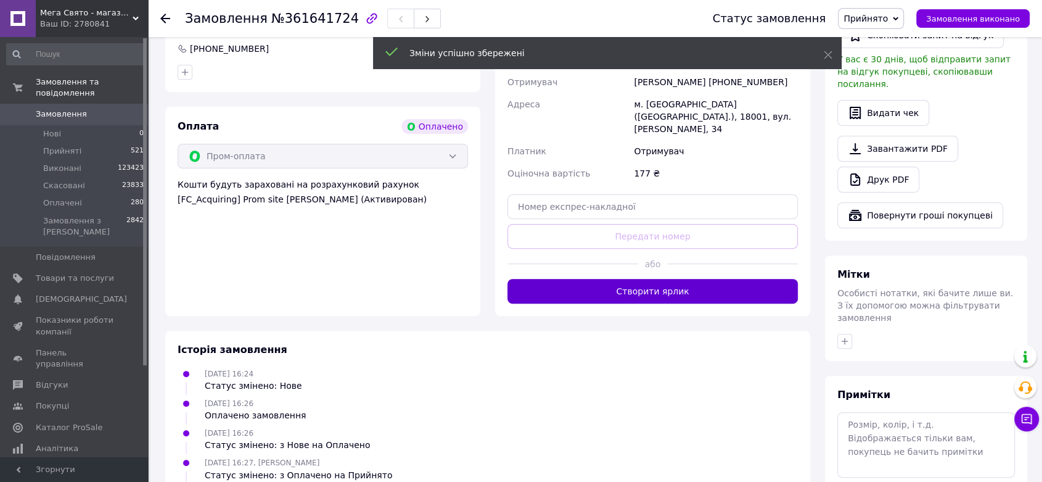
click at [671, 279] on button "Створити ярлик" at bounding box center [653, 291] width 291 height 25
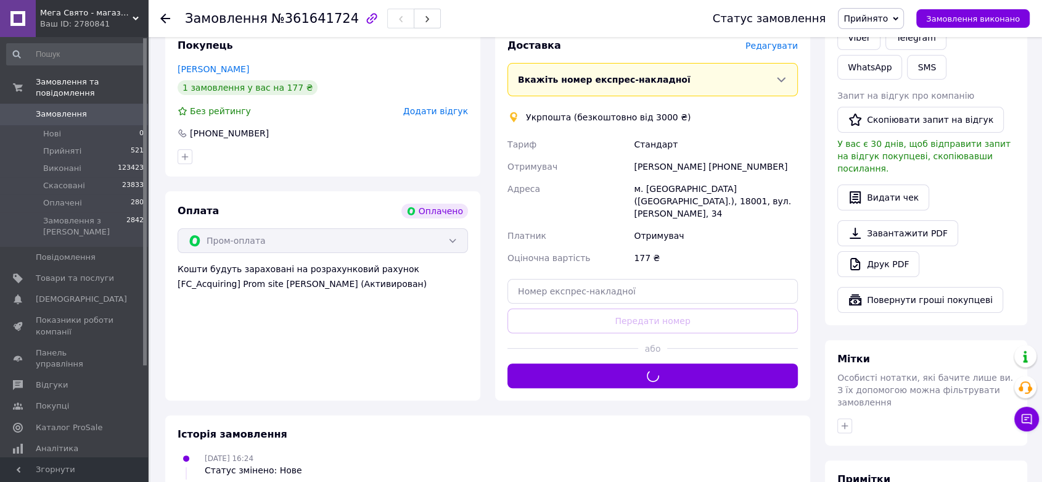
scroll to position [205, 0]
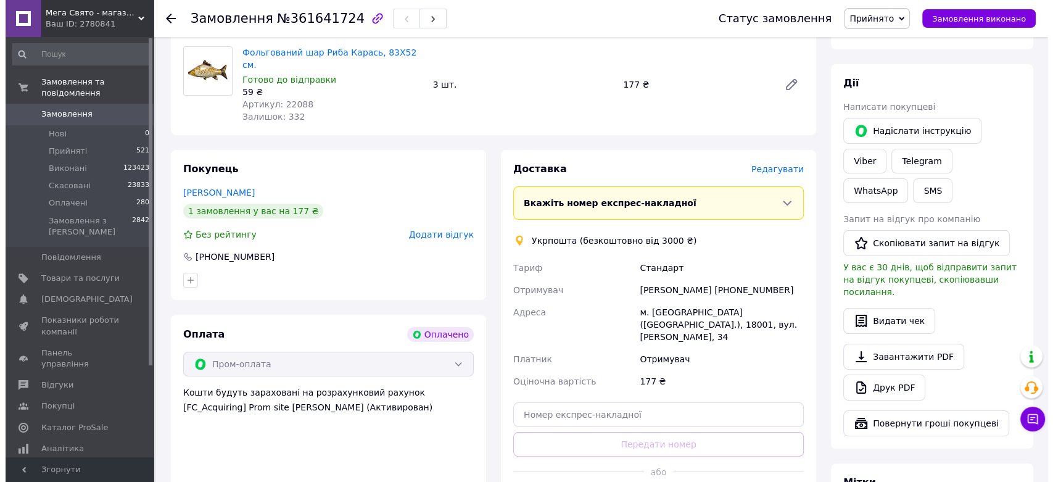
scroll to position [218, 0]
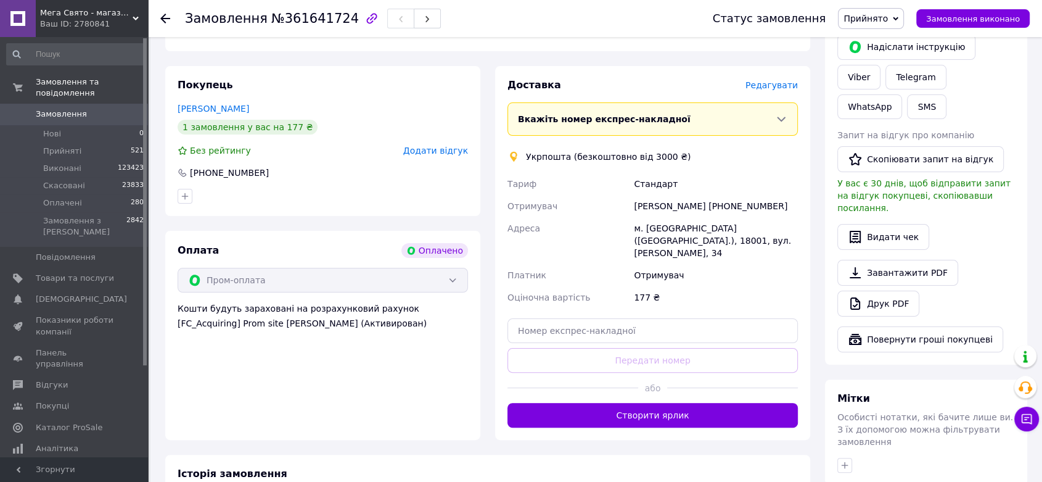
click at [785, 80] on span "Редагувати" at bounding box center [772, 85] width 52 height 10
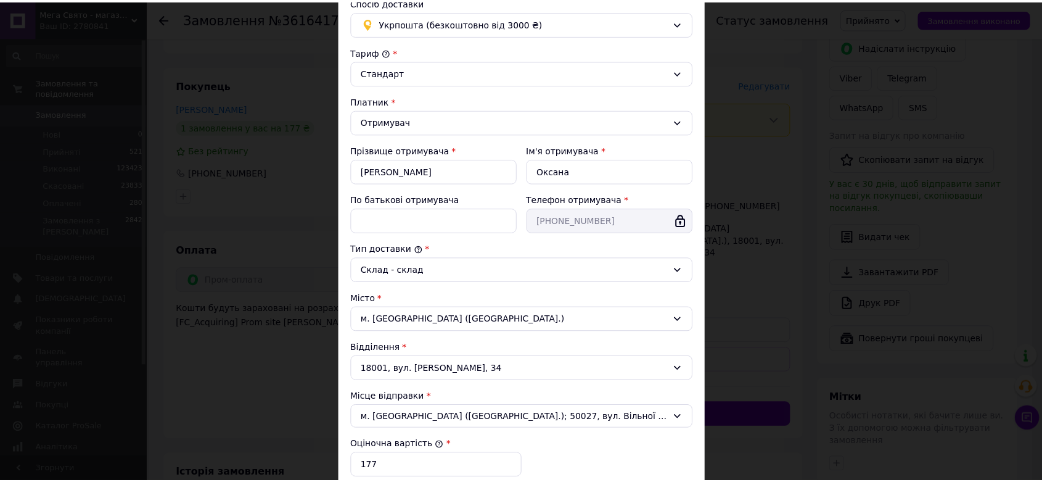
scroll to position [274, 0]
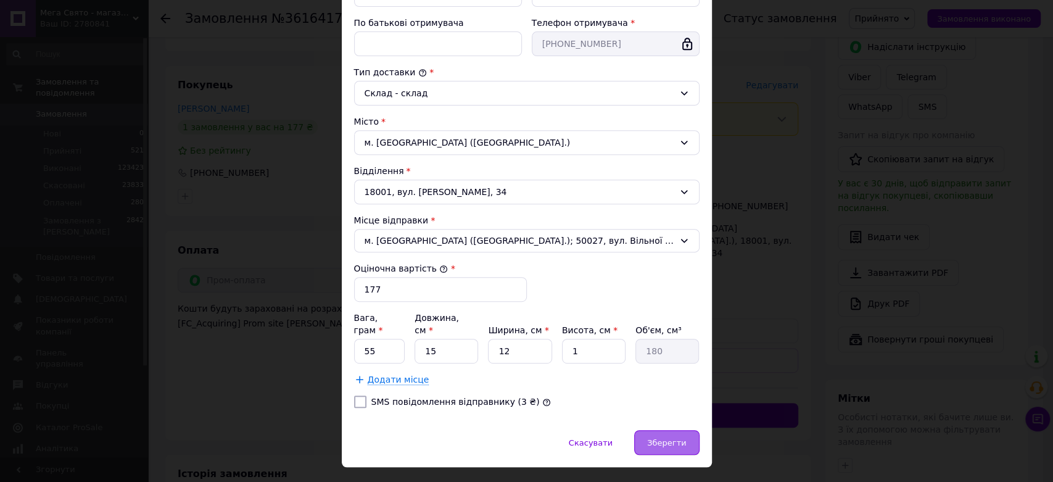
click at [649, 430] on div "Зберегти" at bounding box center [666, 442] width 65 height 25
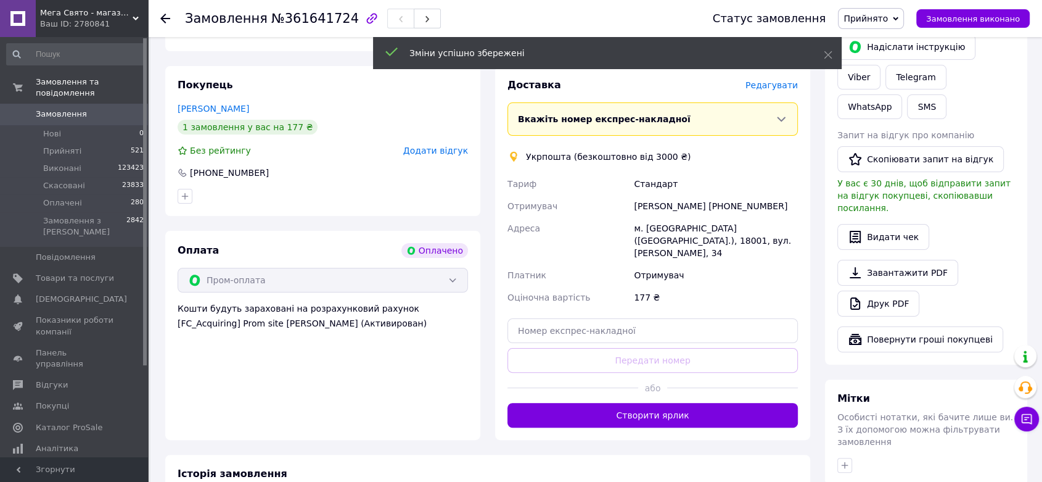
click at [668, 403] on button "Створити ярлик" at bounding box center [653, 415] width 291 height 25
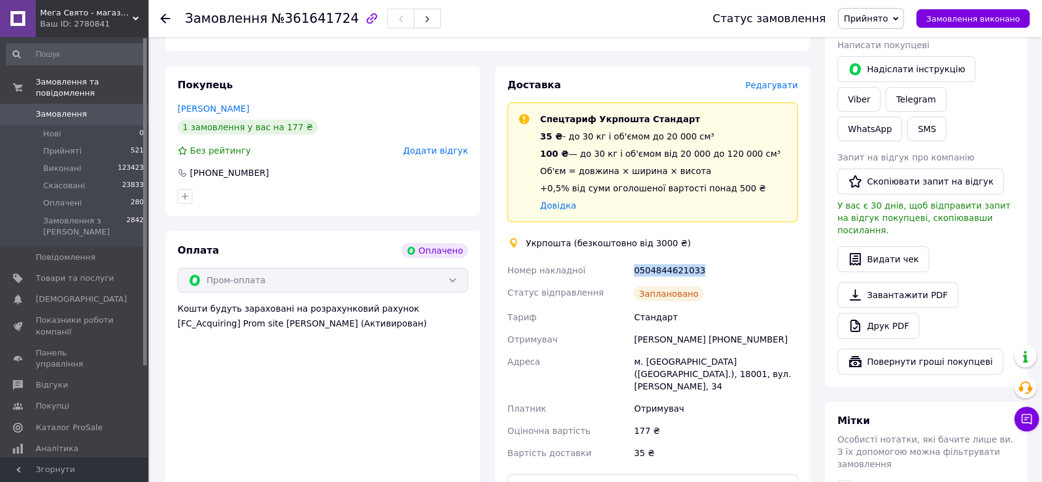
drag, startPoint x: 636, startPoint y: 260, endPoint x: 683, endPoint y: 262, distance: 47.5
click at [697, 259] on div "0504844621033" at bounding box center [716, 270] width 169 height 22
copy div "0504844621033"
click at [638, 474] on button "Роздрукувати ярлик" at bounding box center [653, 486] width 291 height 25
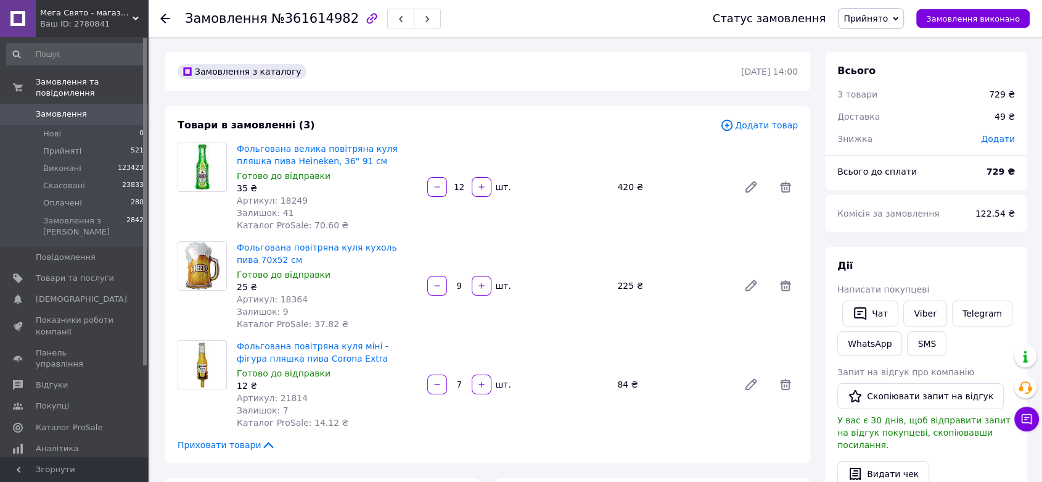
click at [899, 242] on div "Всього 3 товари 729 ₴ Доставка 49 ₴ Знижка Додати Всього до сплати 729 ₴ Комісі…" at bounding box center [926, 473] width 202 height 843
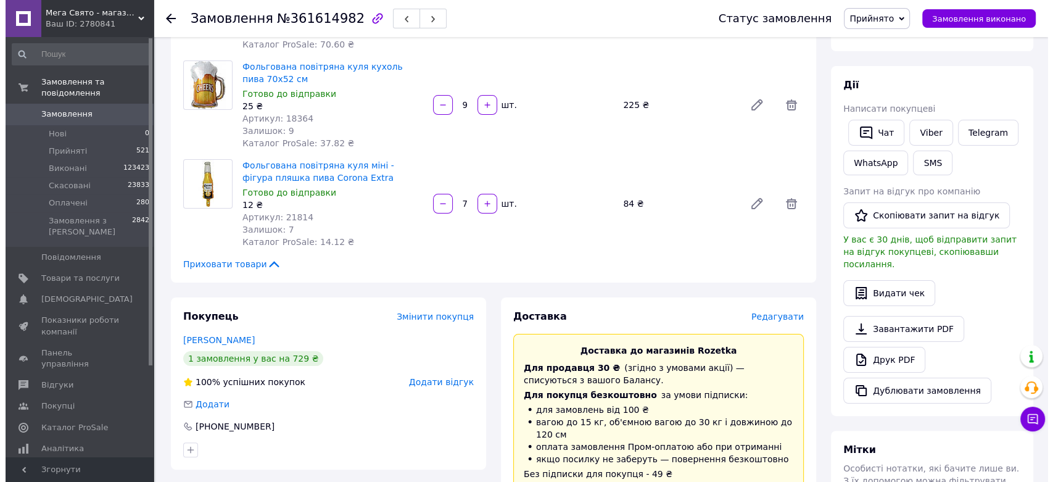
scroll to position [274, 0]
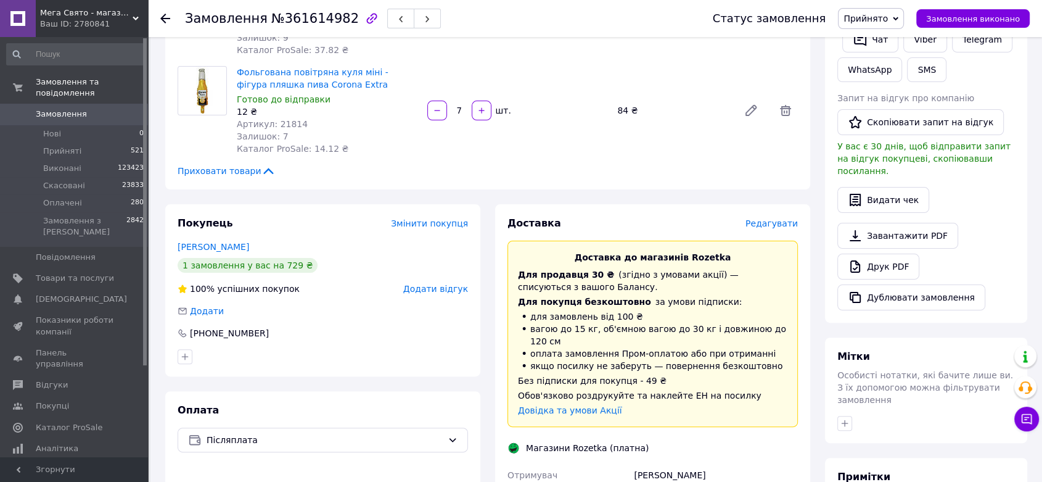
click at [762, 221] on span "Редагувати" at bounding box center [772, 223] width 52 height 10
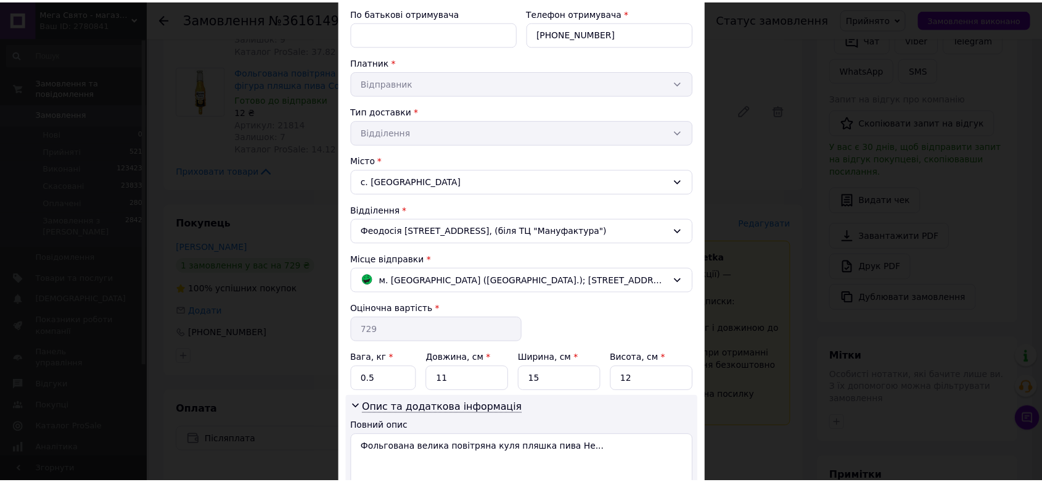
scroll to position [281, 0]
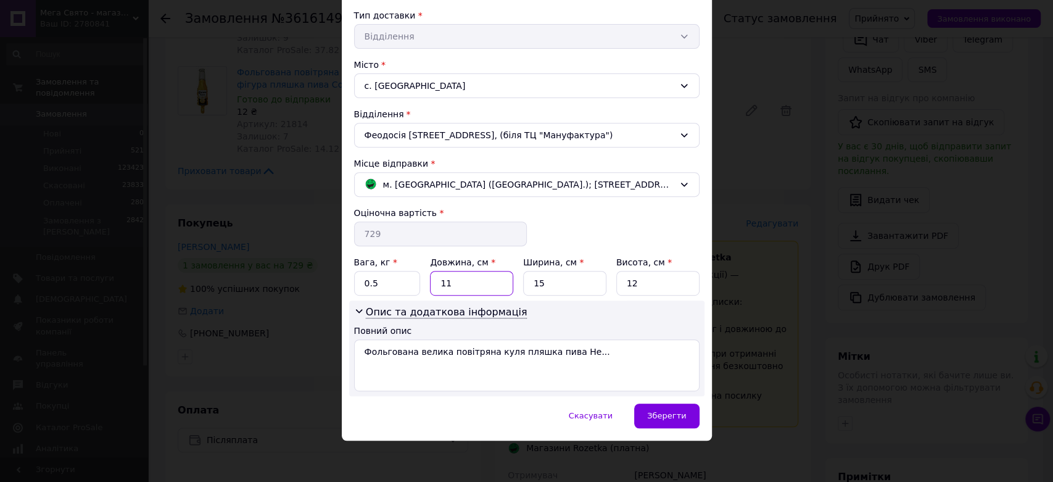
drag, startPoint x: 452, startPoint y: 287, endPoint x: 432, endPoint y: 285, distance: 19.8
click at [432, 285] on input "11" at bounding box center [471, 283] width 83 height 25
type input "20"
type input "4"
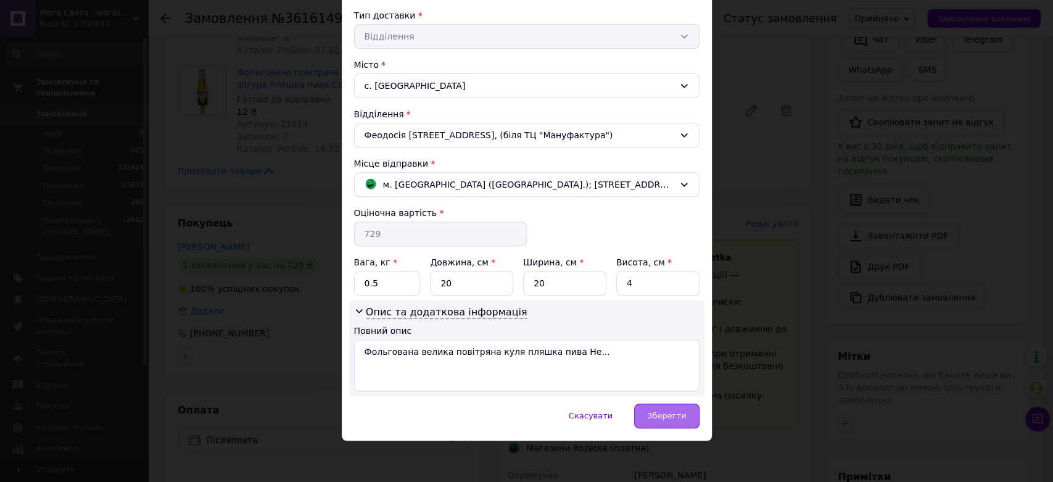
click at [651, 415] on span "Зберегти" at bounding box center [666, 415] width 39 height 9
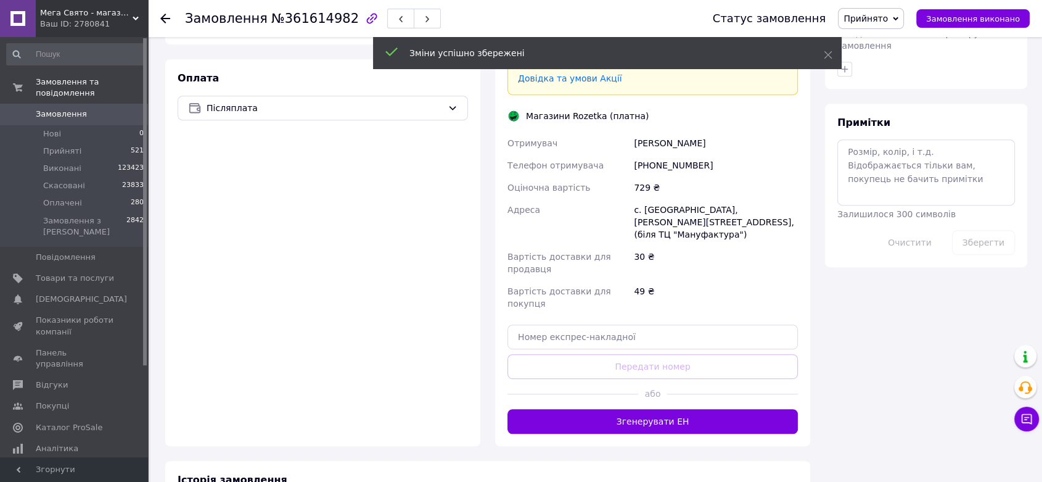
scroll to position [706, 0]
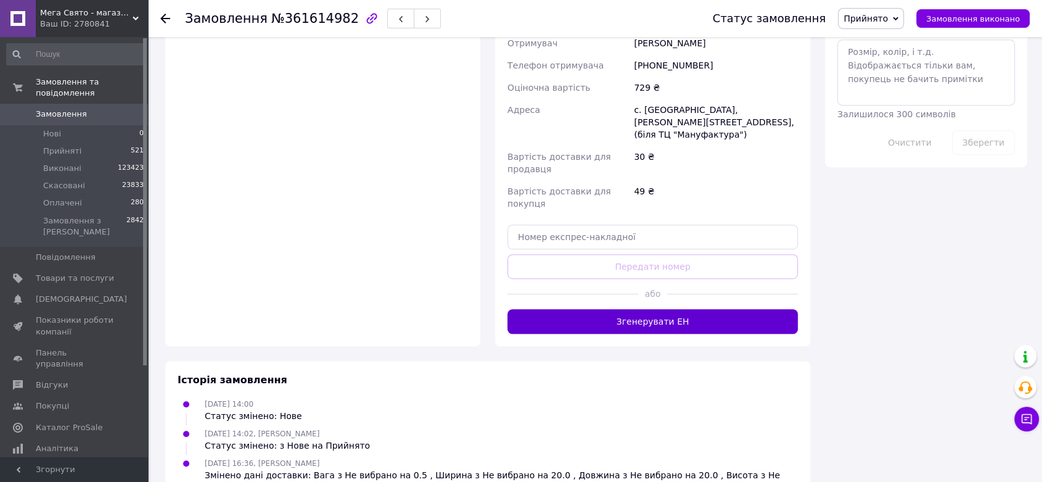
click at [637, 309] on button "Згенерувати ЕН" at bounding box center [653, 321] width 291 height 25
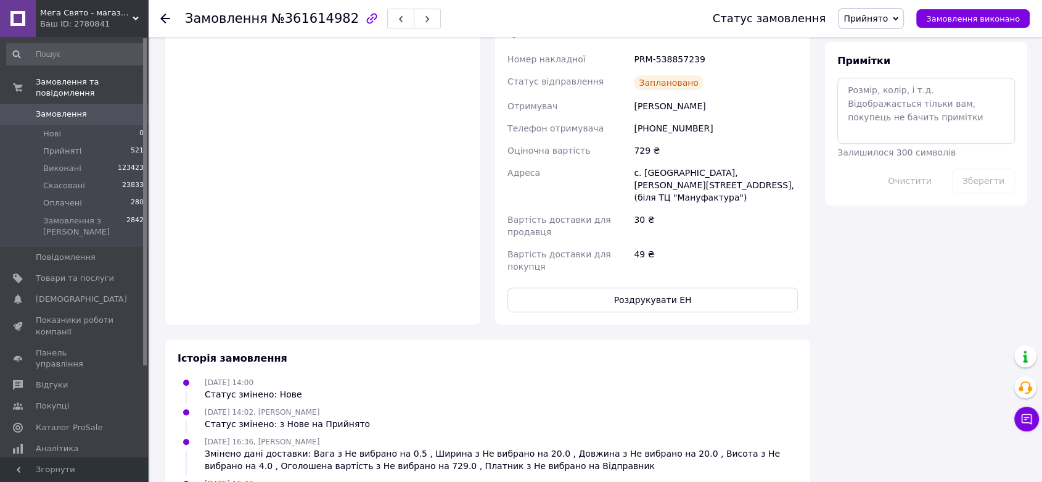
scroll to position [691, 0]
click at [625, 286] on button "Роздрукувати ЕН" at bounding box center [653, 298] width 291 height 25
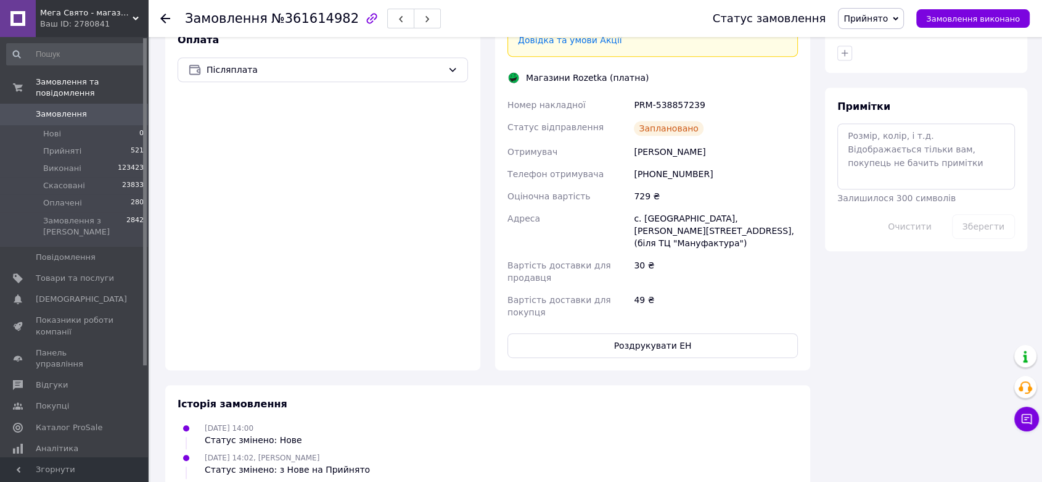
scroll to position [553, 0]
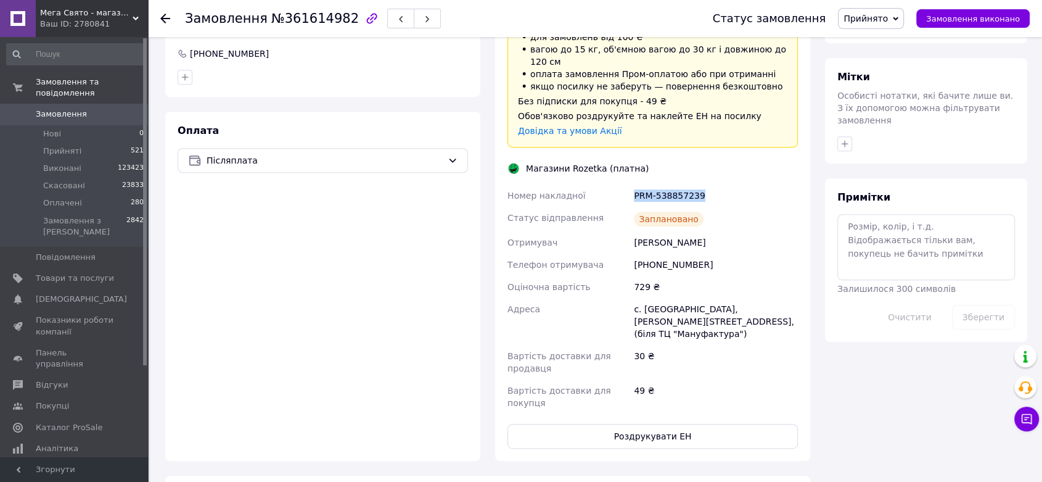
drag, startPoint x: 690, startPoint y: 181, endPoint x: 635, endPoint y: 186, distance: 55.7
click at [635, 186] on div "PRM-538857239" at bounding box center [716, 195] width 169 height 22
copy div "PRM-538857239"
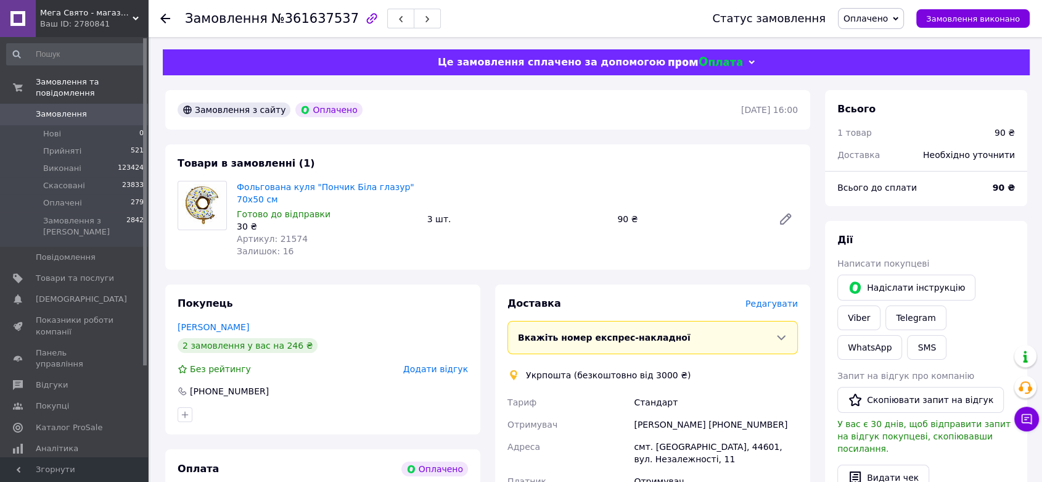
click at [764, 303] on span "Редагувати" at bounding box center [772, 304] width 52 height 10
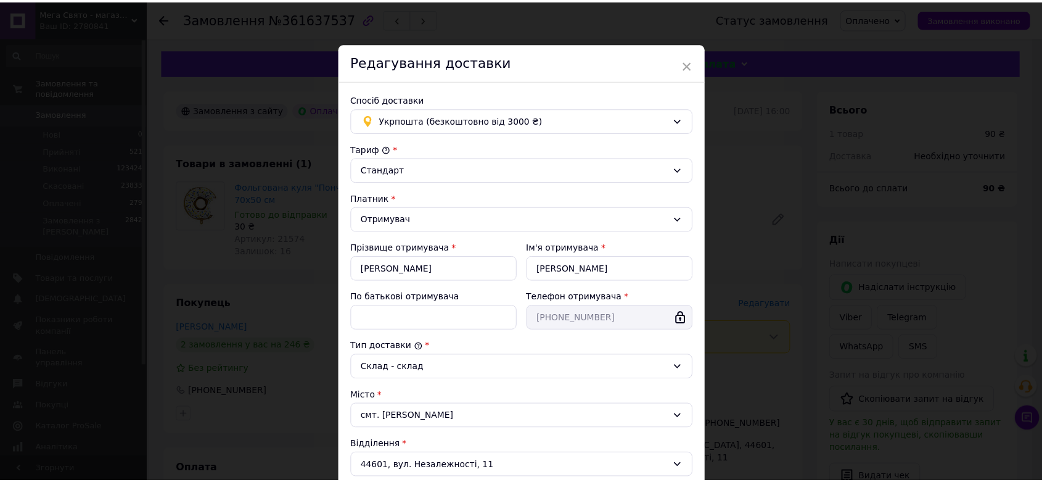
scroll to position [287, 0]
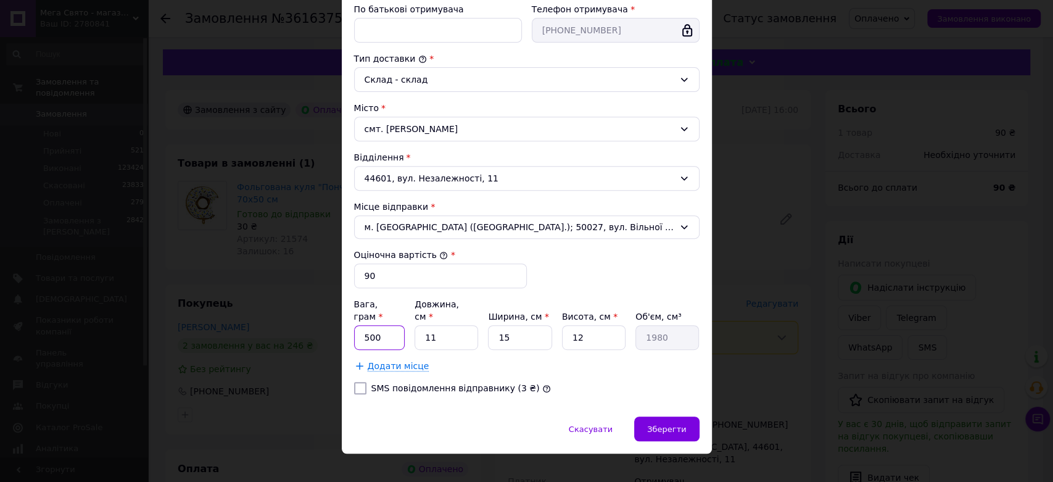
drag, startPoint x: 373, startPoint y: 323, endPoint x: 358, endPoint y: 328, distance: 15.0
click at [358, 328] on input "500" at bounding box center [379, 337] width 51 height 25
type input "55"
drag, startPoint x: 430, startPoint y: 315, endPoint x: 414, endPoint y: 323, distance: 17.4
click at [414, 325] on input "11" at bounding box center [446, 337] width 64 height 25
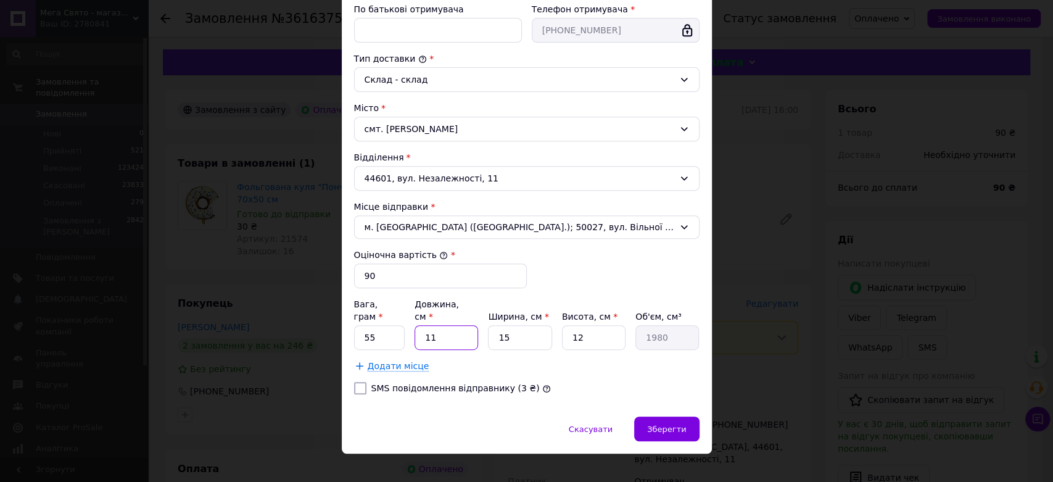
type input "1"
type input "180"
type input "15"
type input "2700"
type input "15"
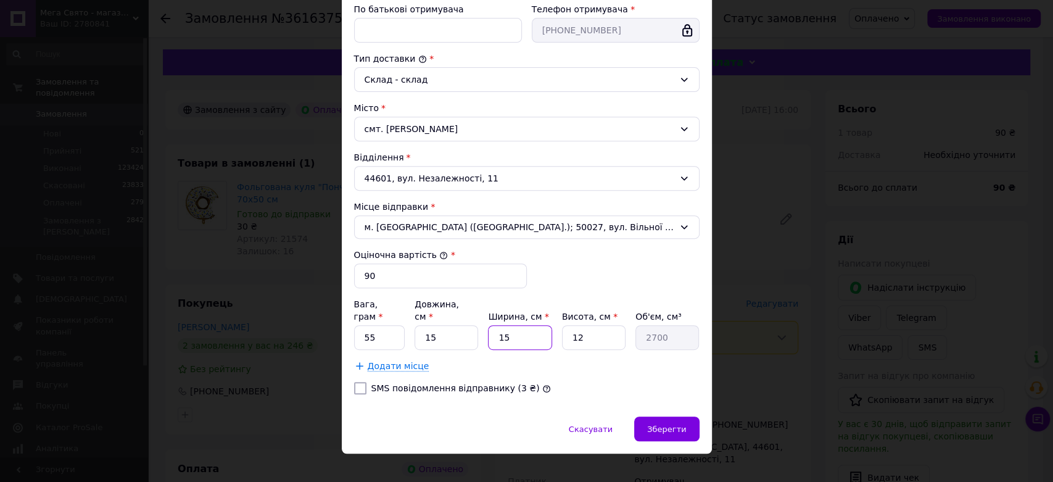
type input "1"
type input "180"
type input "12"
type input "2160"
type input "12"
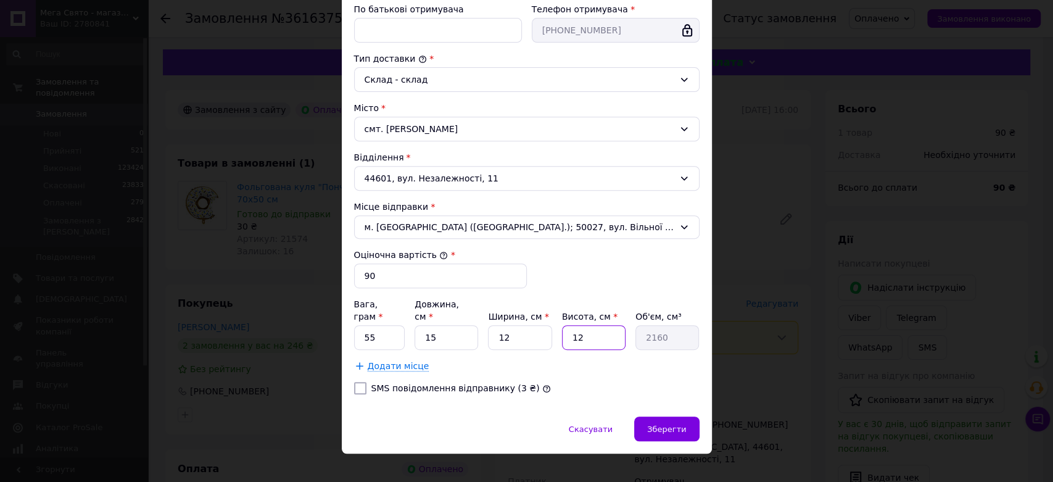
type input "1"
type input "180"
type input "1"
click at [666, 424] on span "Зберегти" at bounding box center [666, 428] width 39 height 9
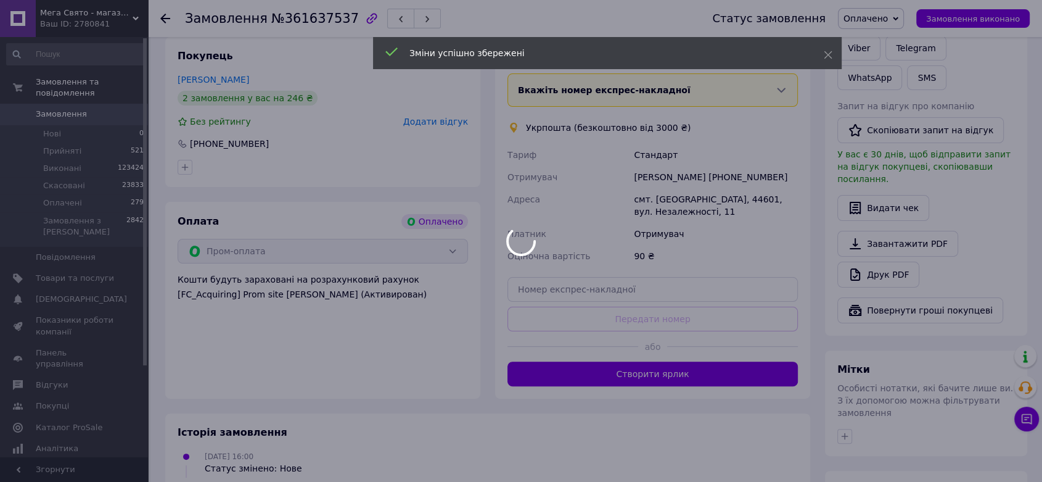
scroll to position [274, 0]
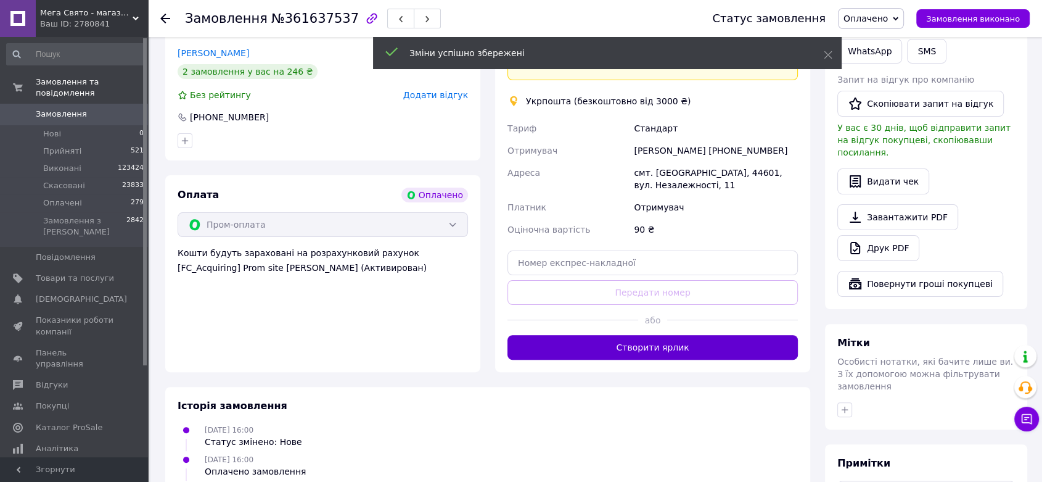
click at [667, 353] on button "Створити ярлик" at bounding box center [653, 347] width 291 height 25
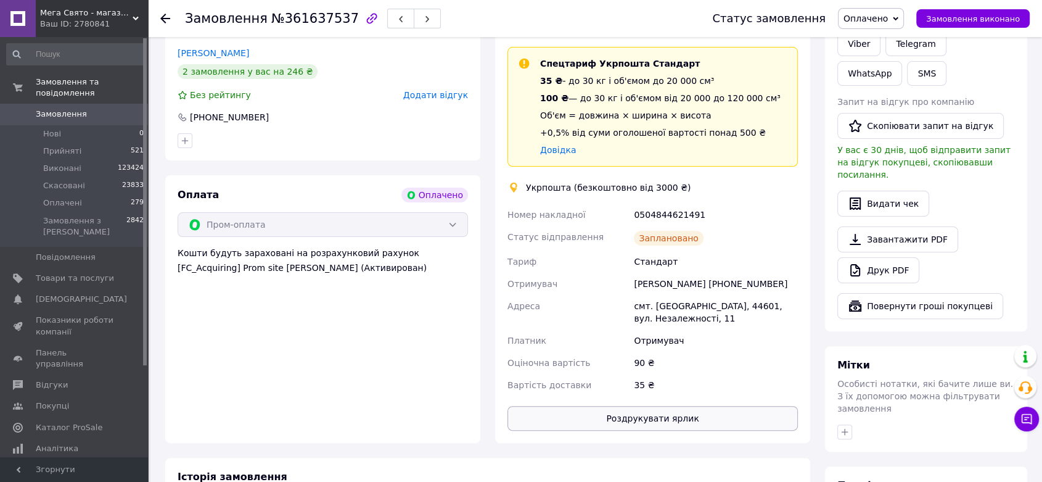
click at [590, 407] on button "Роздрукувати ярлик" at bounding box center [653, 418] width 291 height 25
drag, startPoint x: 632, startPoint y: 212, endPoint x: 683, endPoint y: 213, distance: 50.6
click at [699, 208] on div "0504844621491" at bounding box center [716, 215] width 169 height 22
copy div "0504844621491"
